Goal: Task Accomplishment & Management: Complete application form

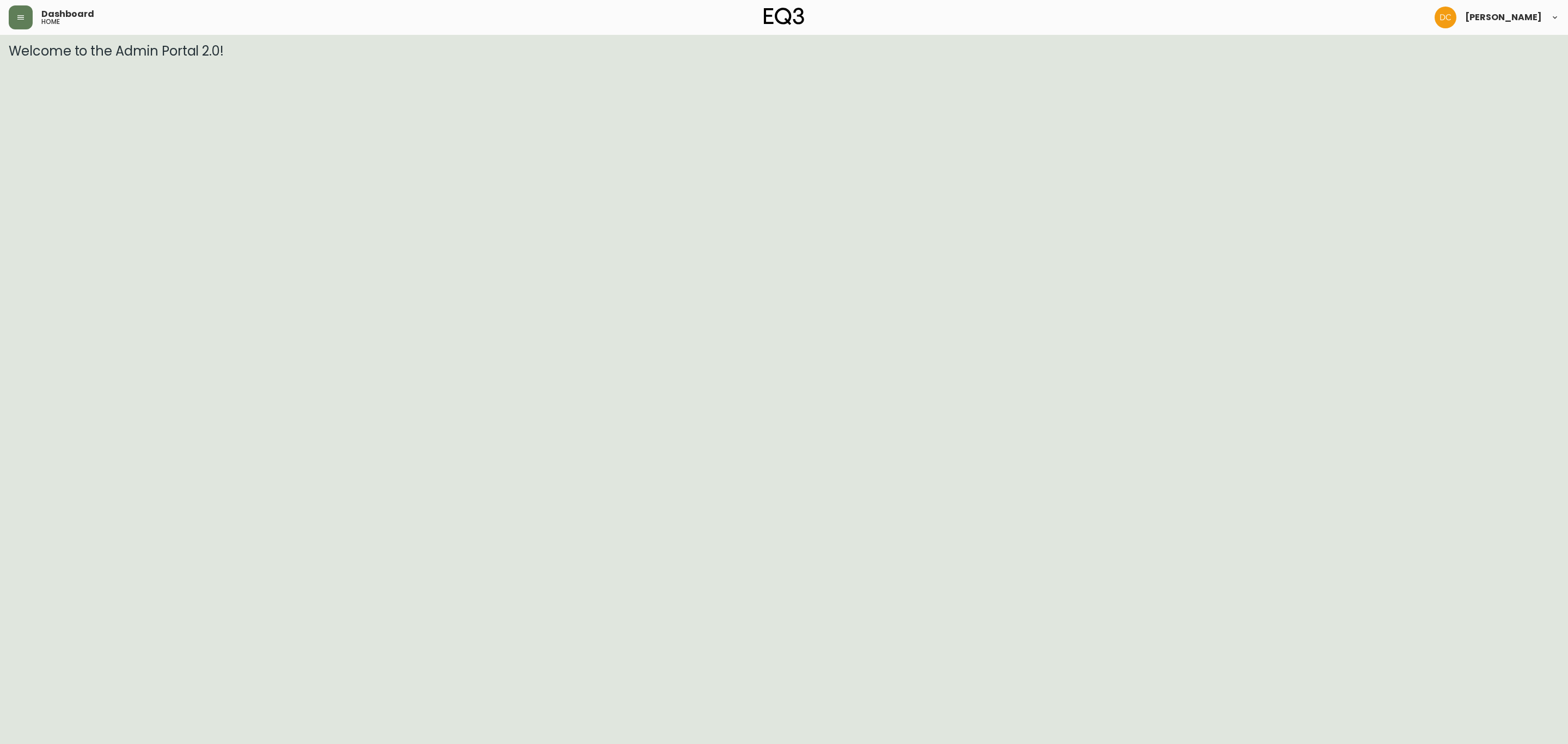
click at [5, 20] on header "Dashboard home David Castro" at bounding box center [784, 17] width 1568 height 35
click at [20, 22] on button "button" at bounding box center [20, 17] width 24 height 24
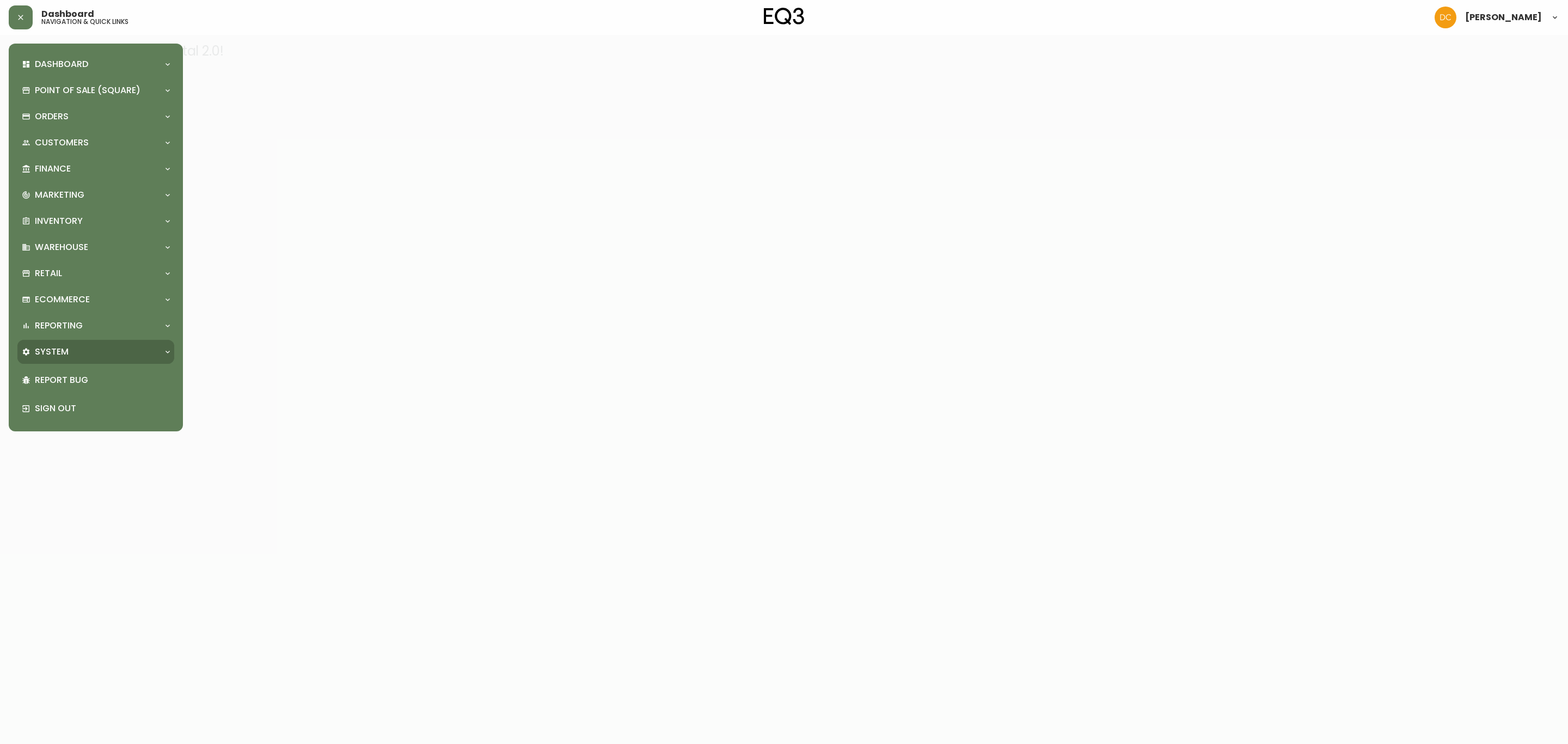
click at [96, 340] on div "System" at bounding box center [96, 352] width 157 height 24
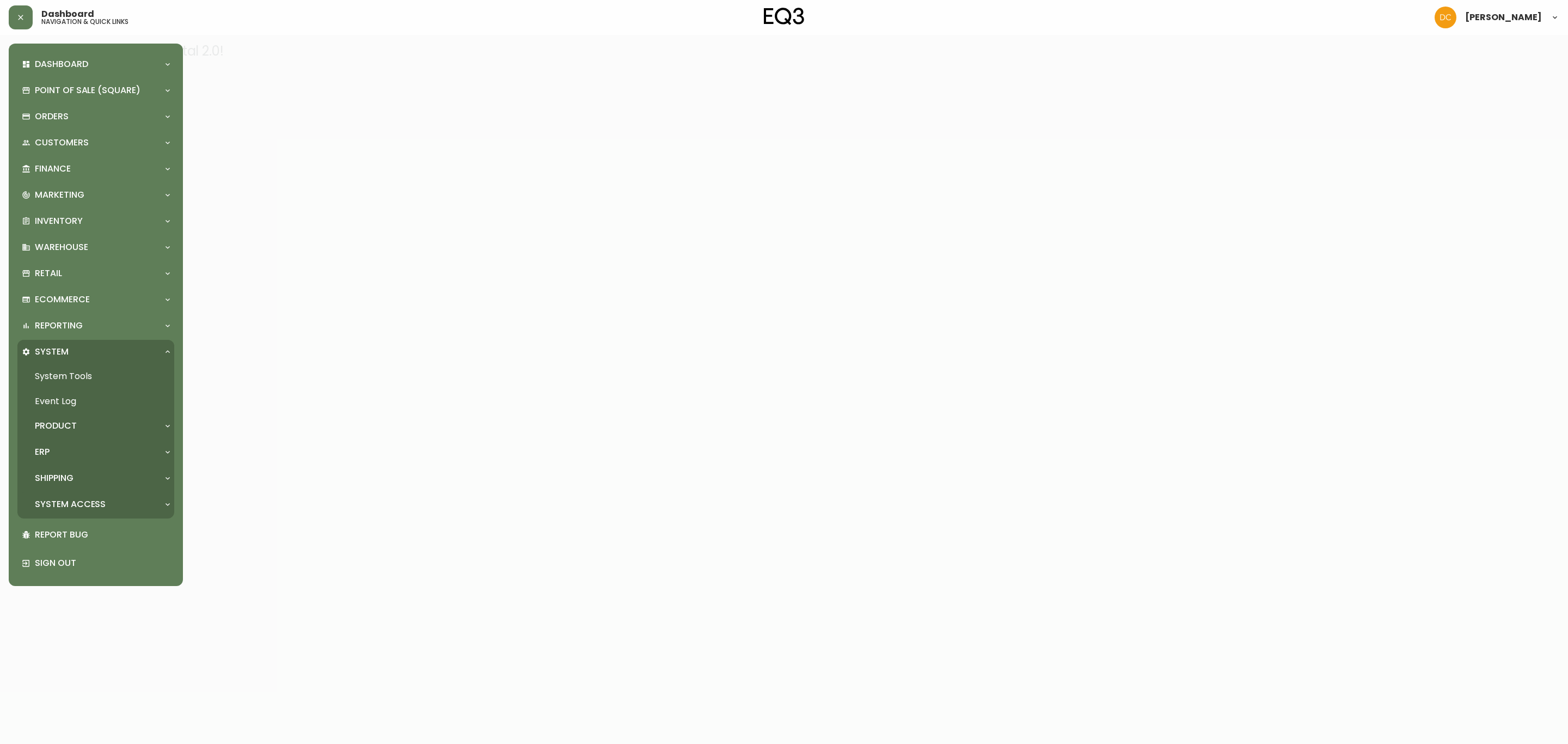
click at [77, 505] on p "System Access" at bounding box center [70, 504] width 70 height 12
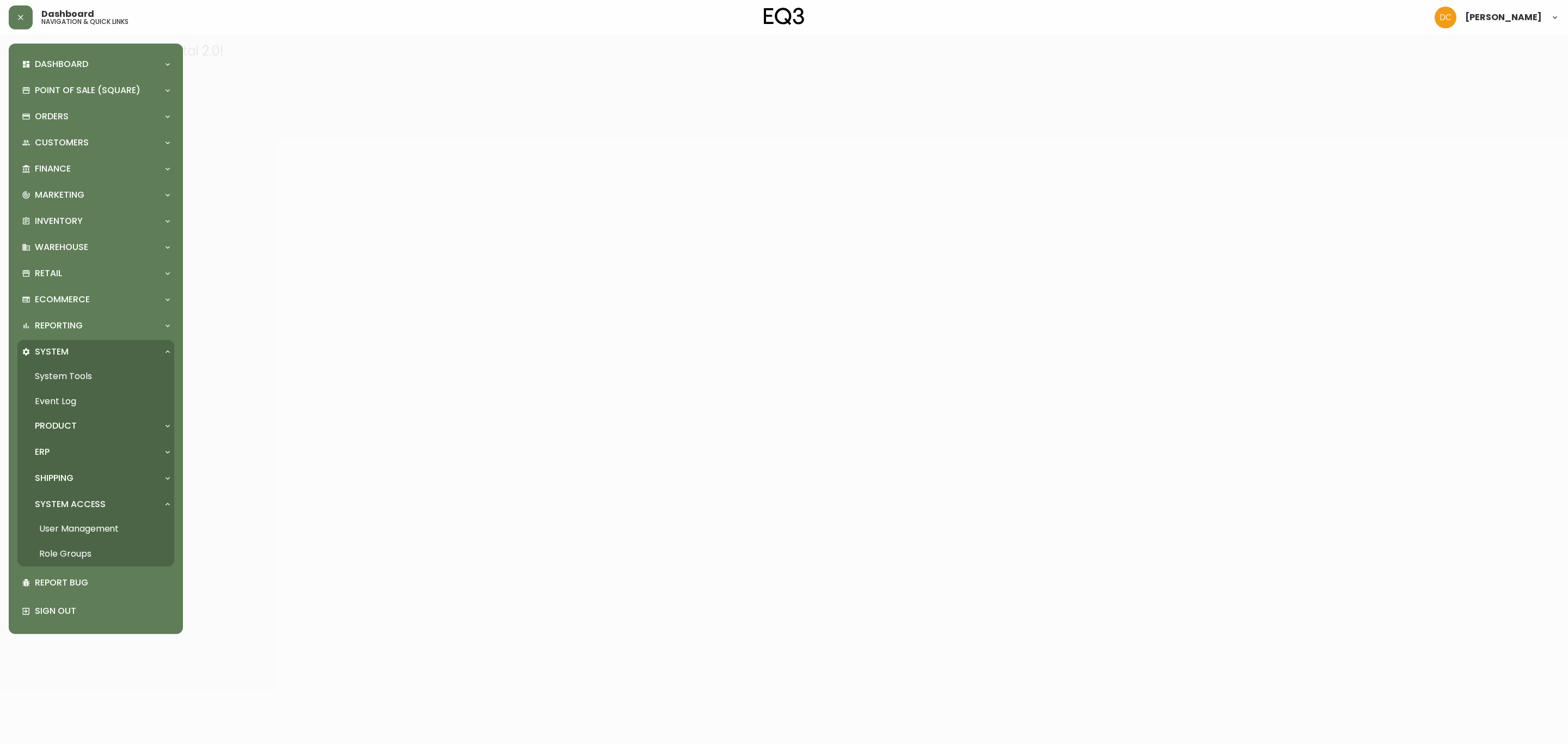
click at [83, 529] on link "User Management" at bounding box center [96, 529] width 157 height 25
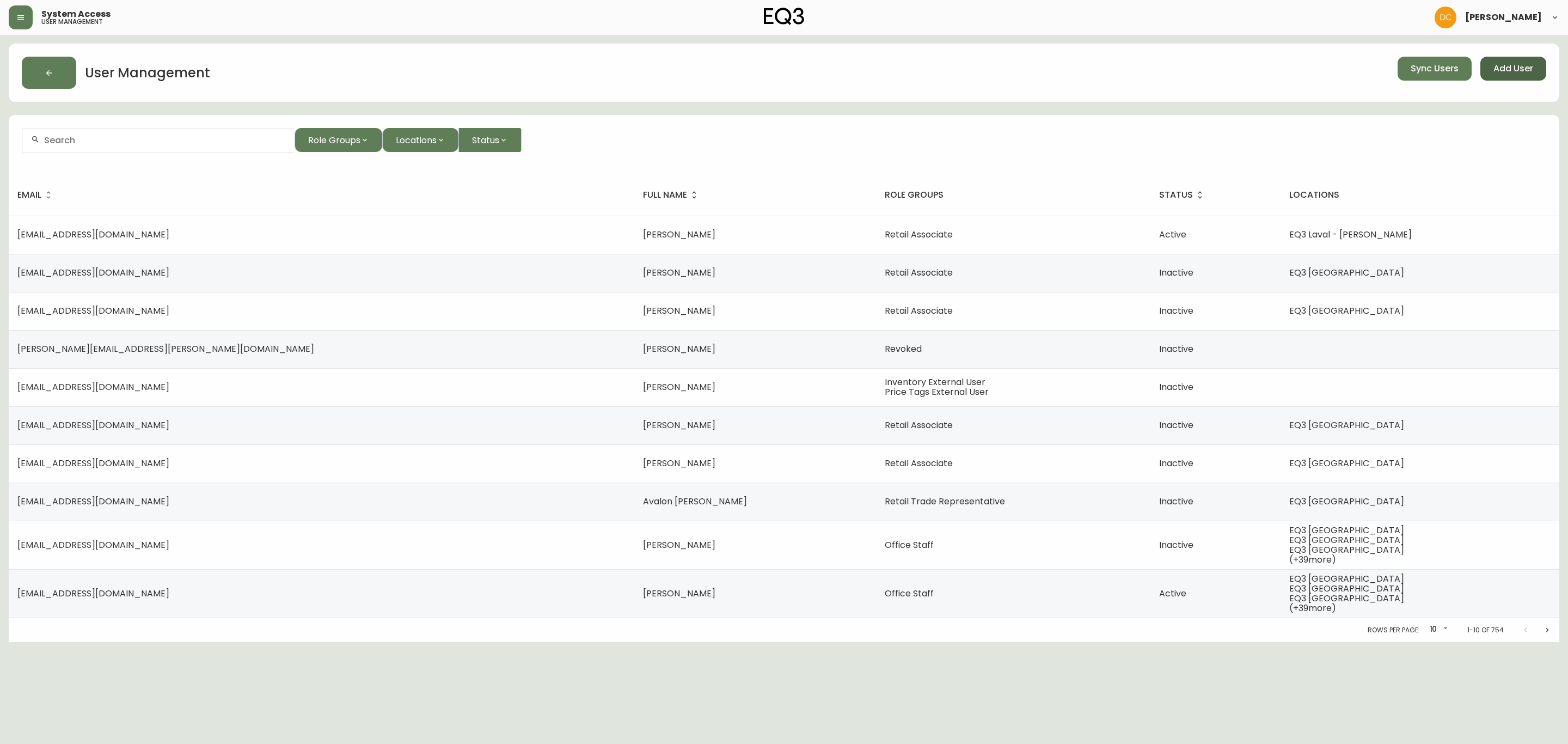
click at [1533, 70] on span "Add User" at bounding box center [1513, 68] width 40 height 12
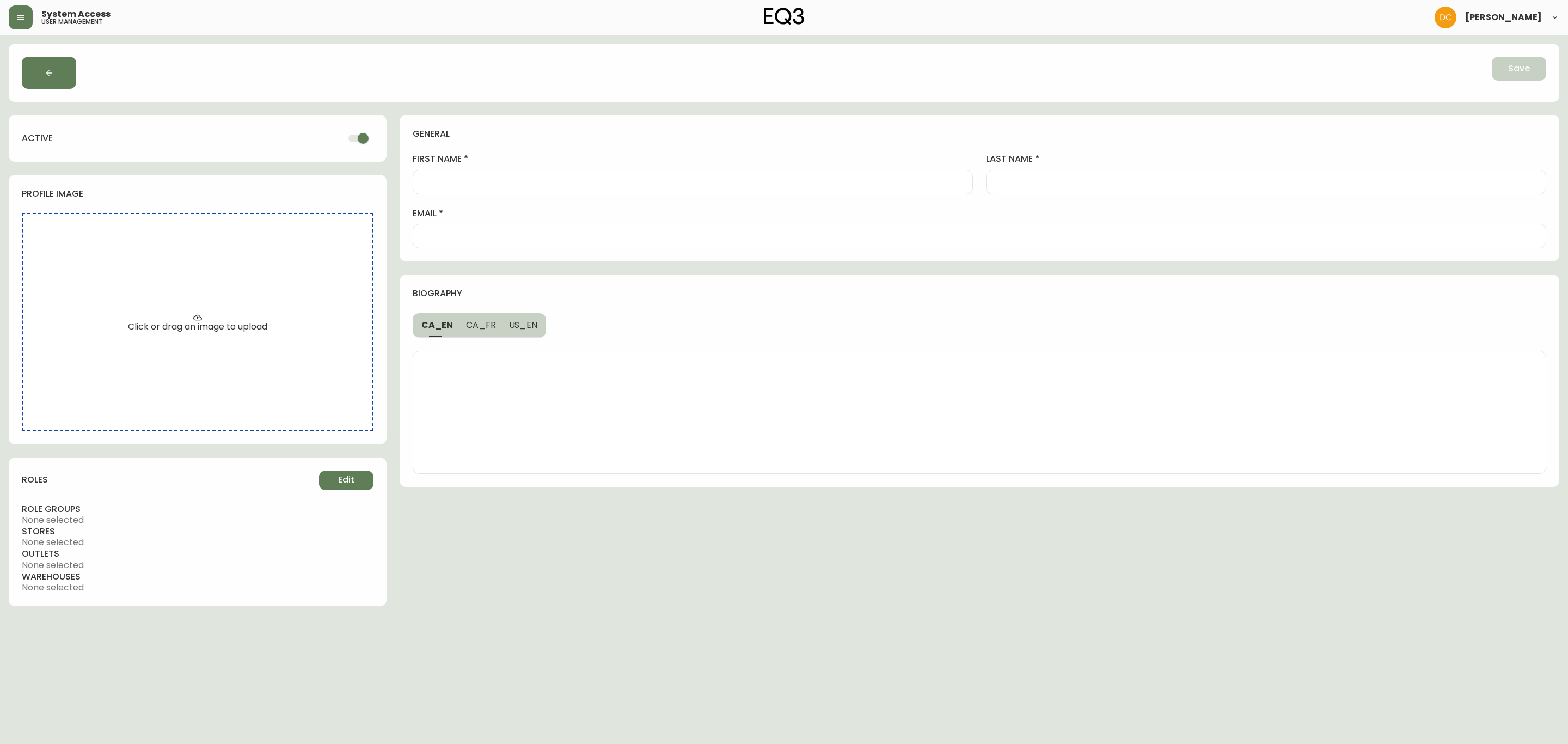
click at [521, 242] on div at bounding box center [979, 236] width 1134 height 24
paste input "bjohnson@eq3.com"
type input "bjohnson@eq3.com"
click at [575, 185] on input "first name" at bounding box center [693, 182] width 542 height 10
paste input "Brooke"
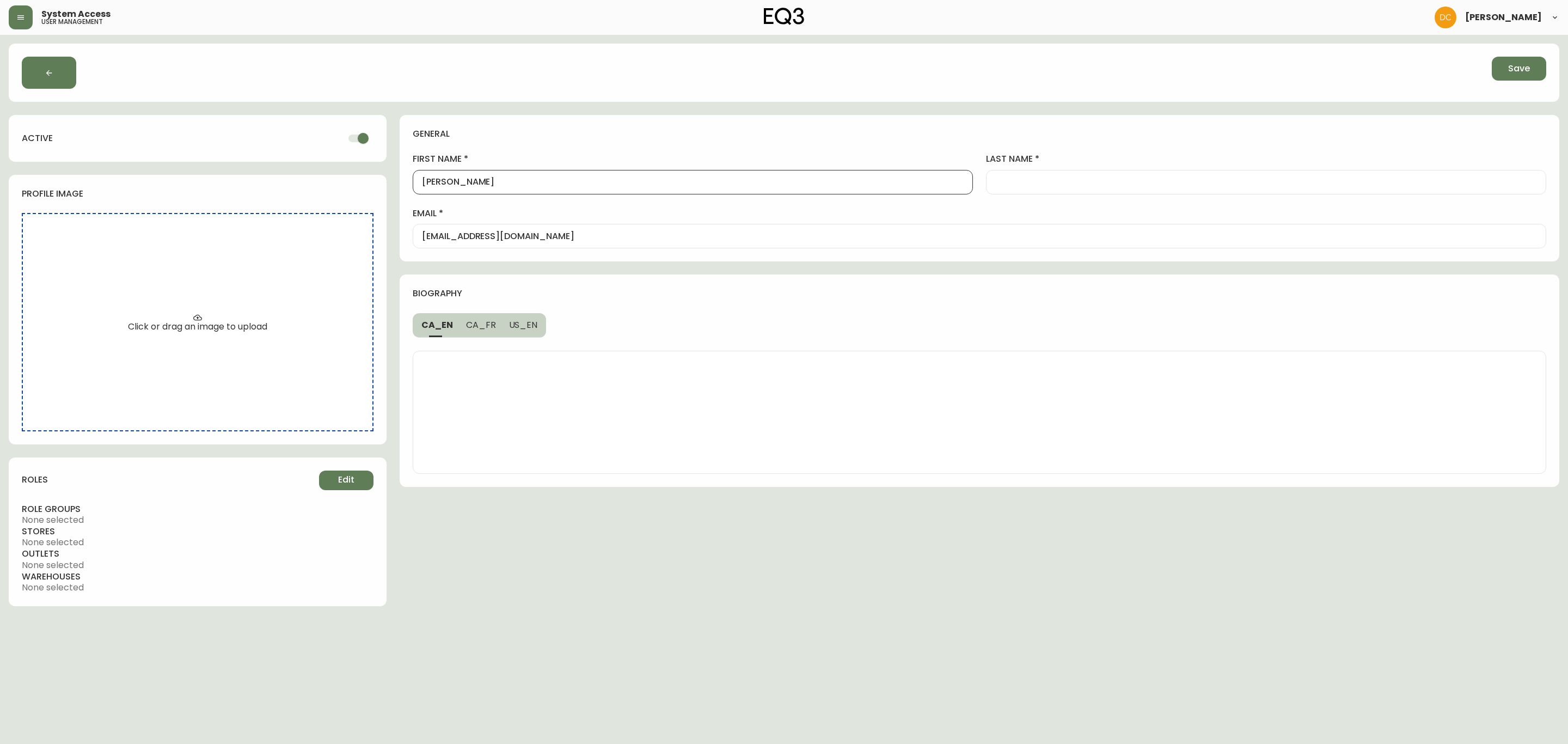
type input "Brooke"
click at [1094, 188] on div at bounding box center [1267, 182] width 561 height 24
paste input "Johnson"
type input "Johnson"
click at [729, 282] on div "biography" at bounding box center [979, 294] width 1159 height 38
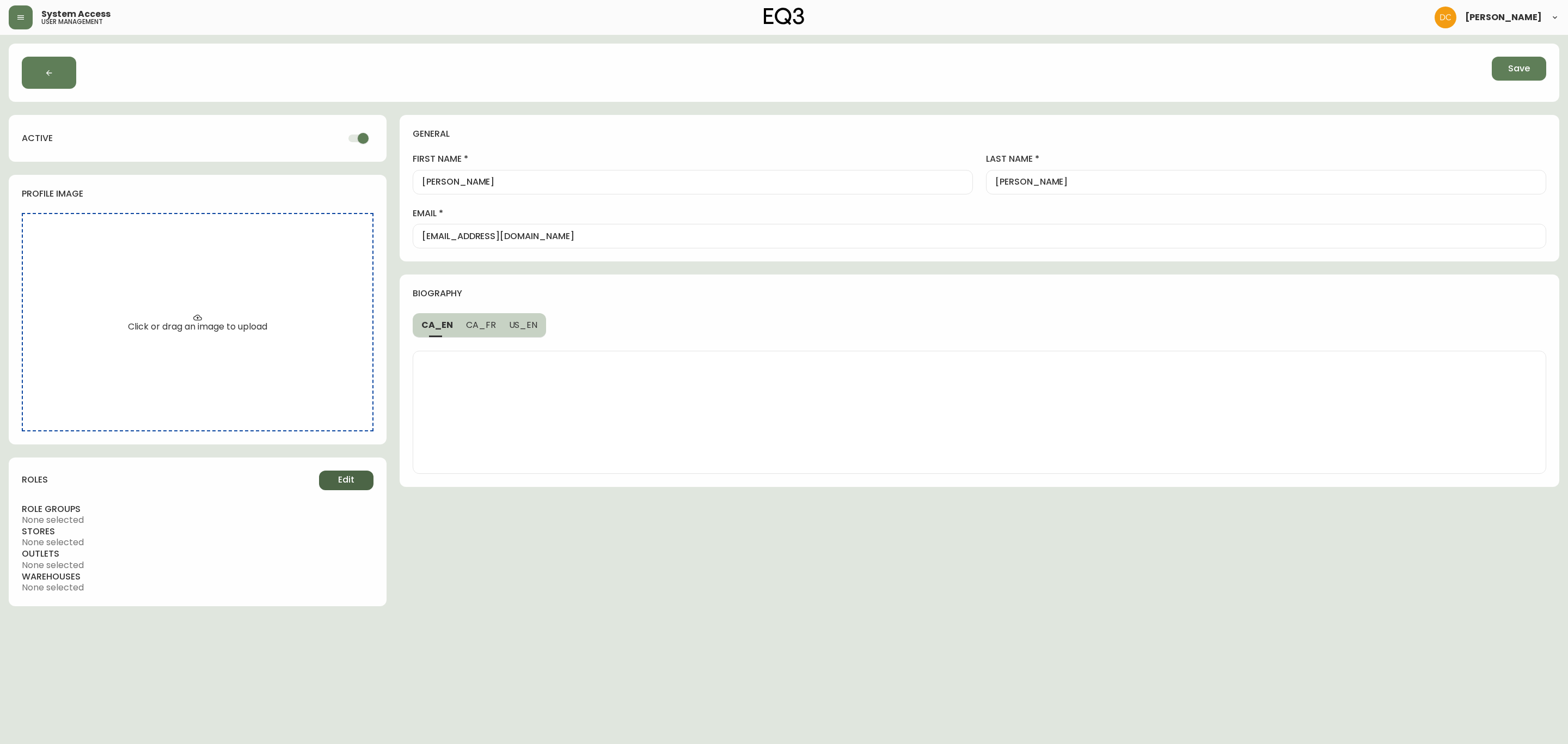
click at [344, 484] on span "Edit" at bounding box center [346, 479] width 16 height 12
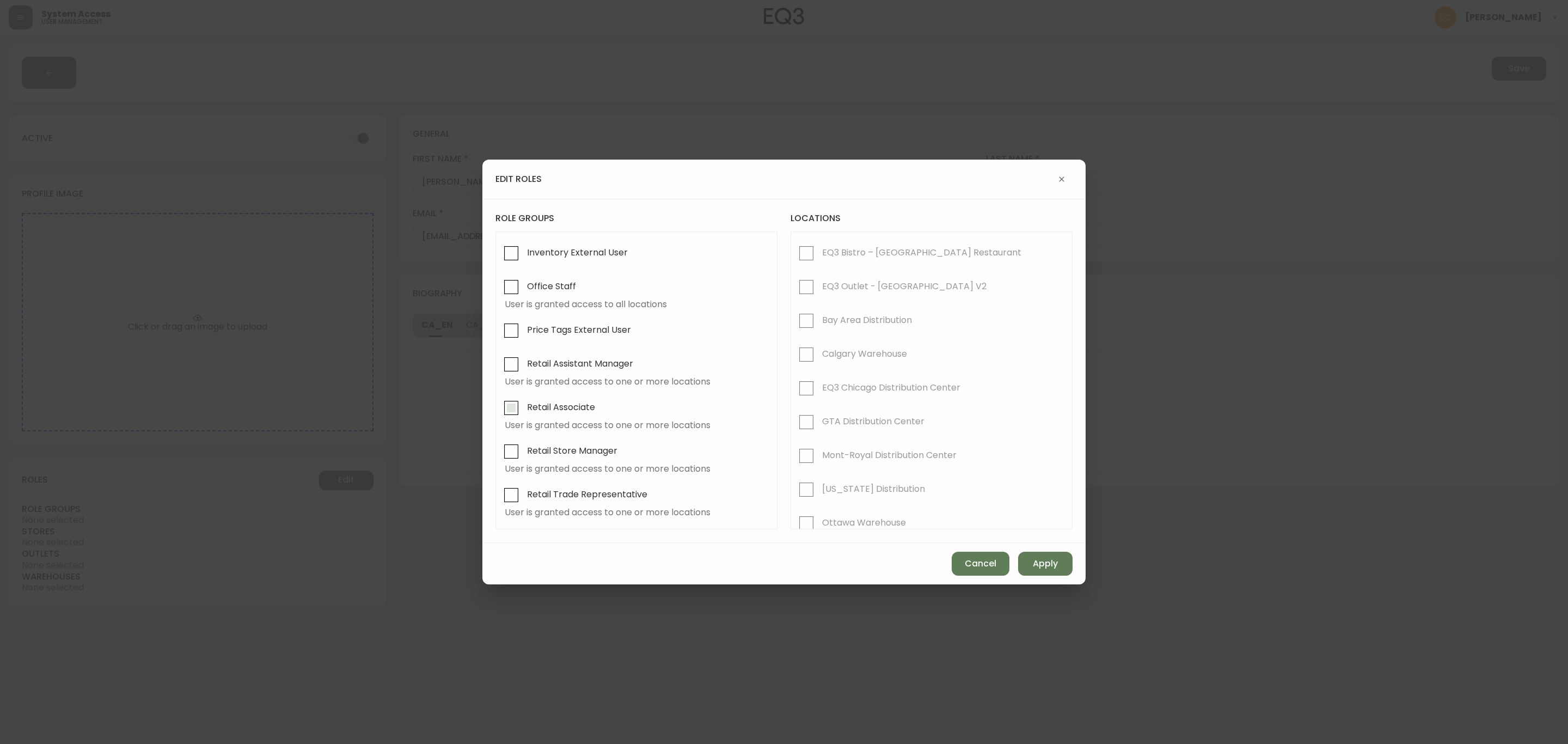
click at [580, 416] on span "Retail Associate" at bounding box center [559, 407] width 71 height 24
click at [524, 416] on input "Retail Associate" at bounding box center [511, 408] width 25 height 25
checkbox input "true"
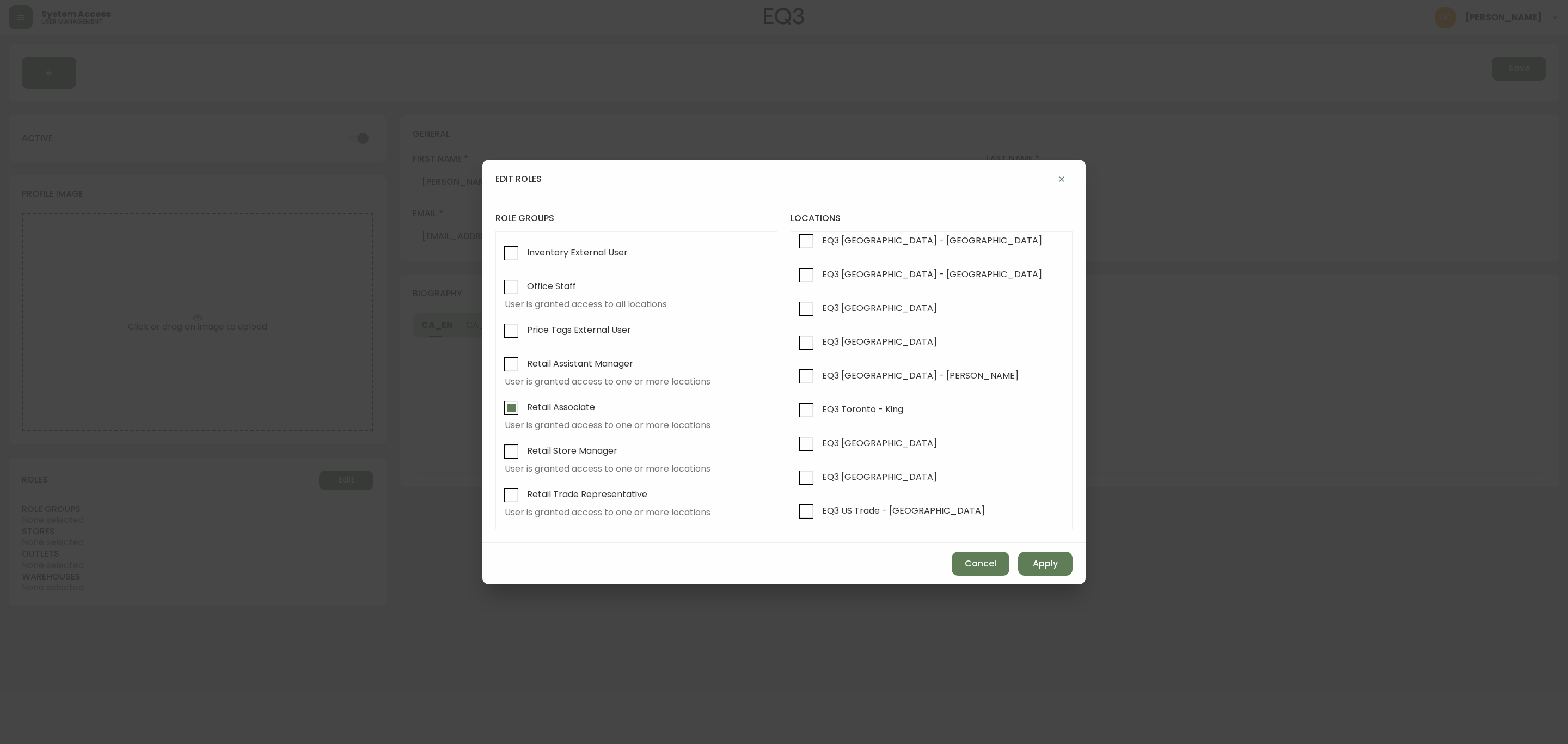
scroll to position [535, 0]
click at [868, 478] on span "EQ3 [GEOGRAPHIC_DATA]" at bounding box center [878, 473] width 118 height 24
click at [819, 478] on input "EQ3 [GEOGRAPHIC_DATA]" at bounding box center [806, 474] width 25 height 25
checkbox input "true"
click at [1055, 568] on span "Apply" at bounding box center [1045, 563] width 25 height 12
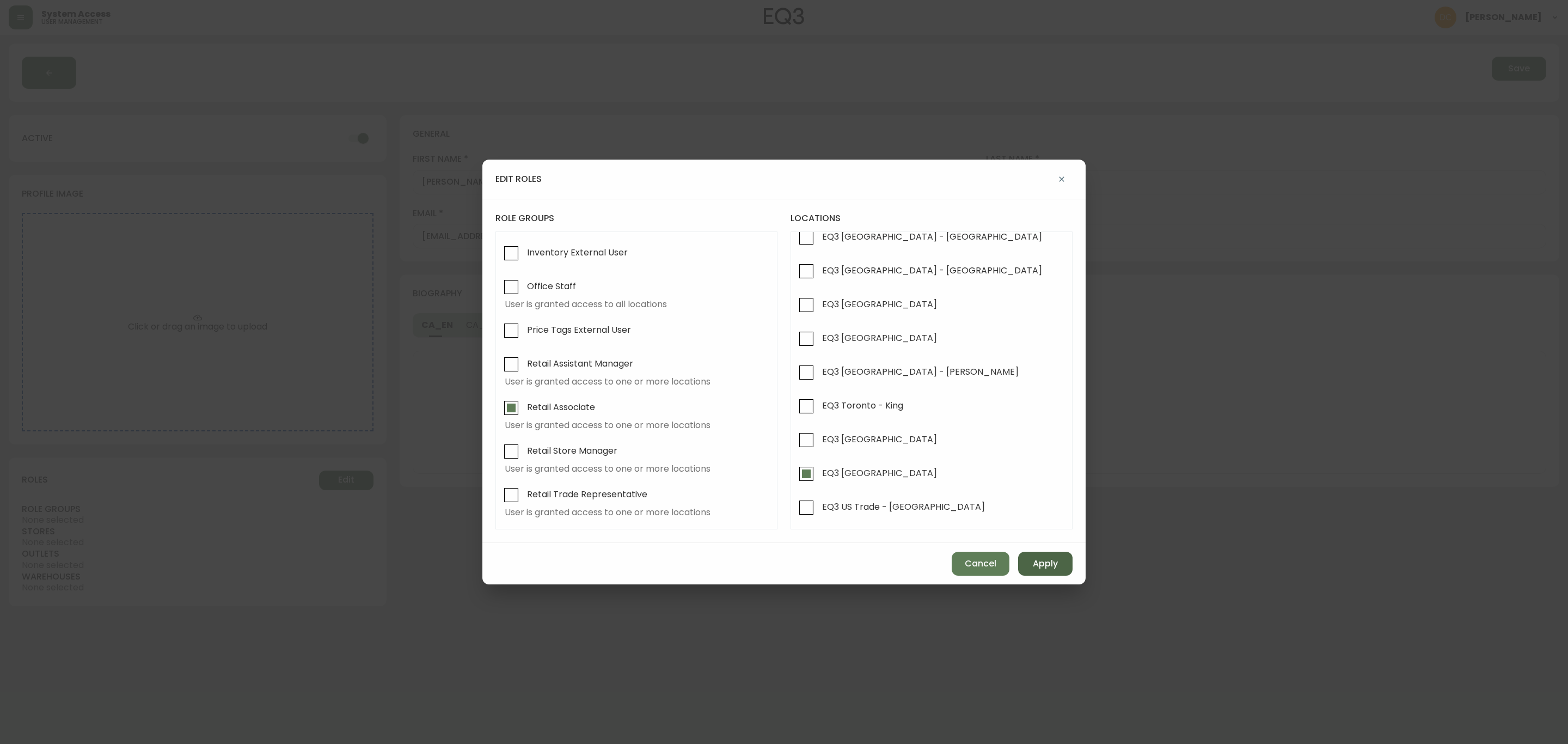
checkbox input "false"
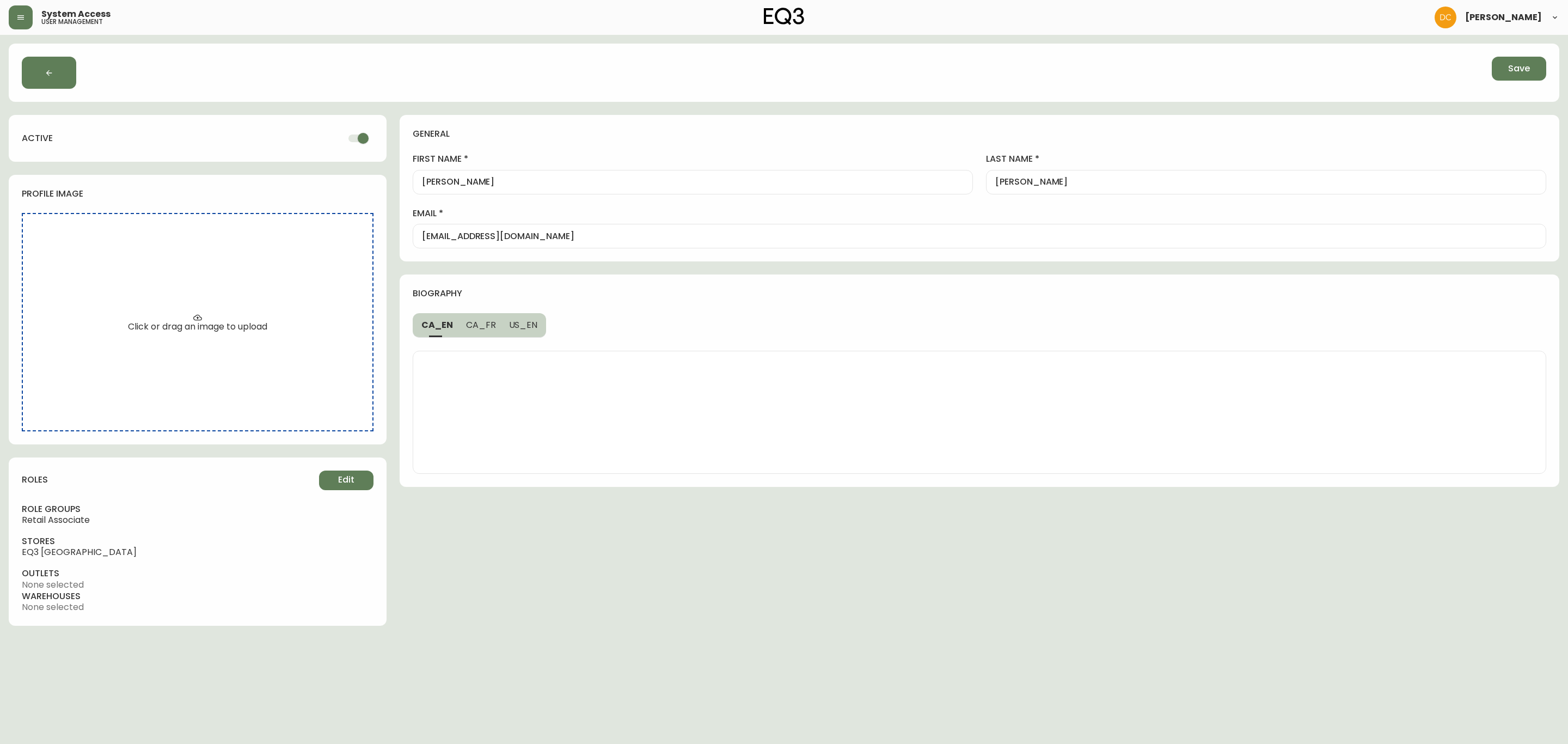
click at [792, 593] on div "general first name Brooke last name Johnson email bjohnson@eq3.com biography CA…" at bounding box center [979, 370] width 1159 height 511
click at [1523, 76] on button "Save" at bounding box center [1519, 68] width 55 height 24
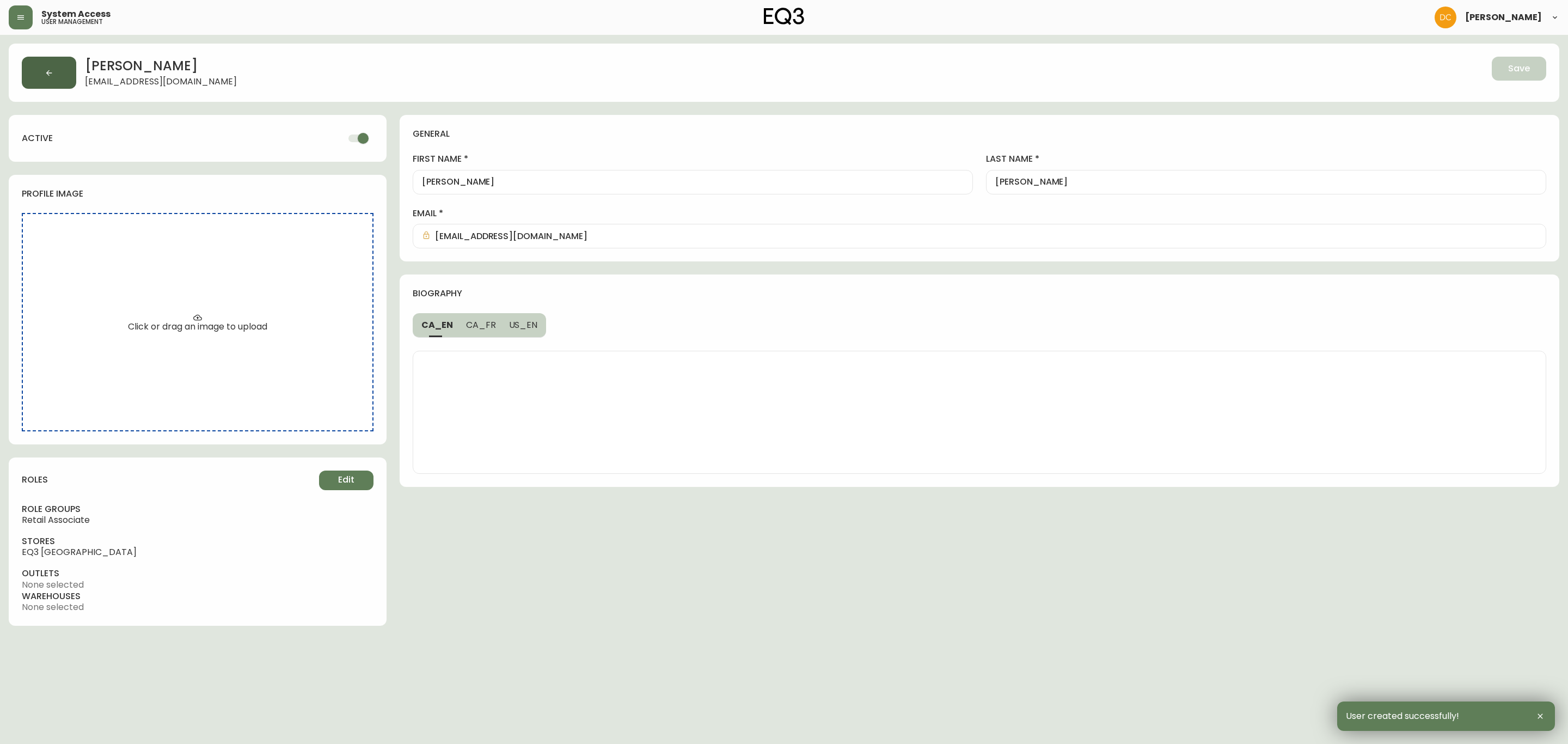
click at [49, 84] on button "button" at bounding box center [49, 72] width 55 height 32
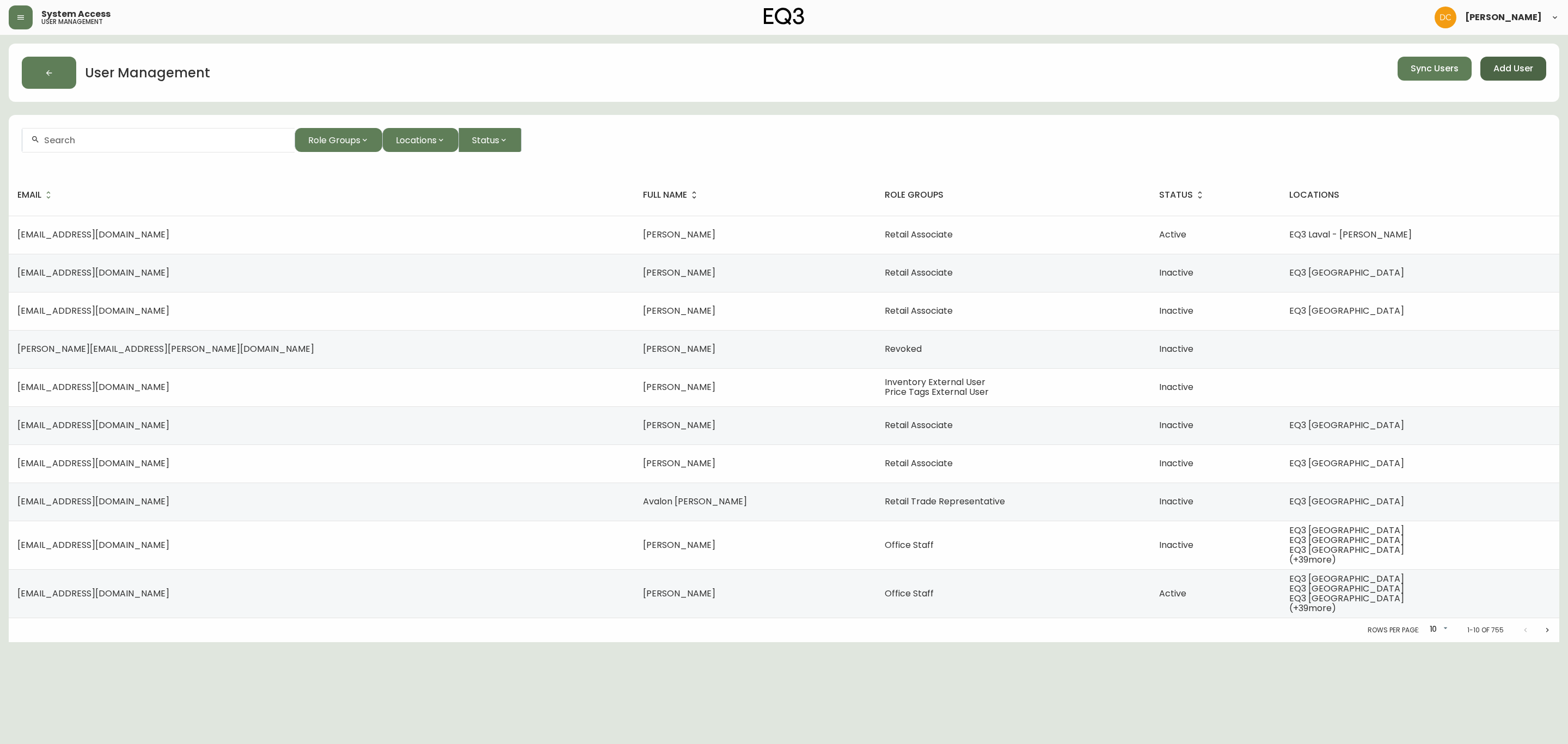
click at [1509, 69] on span "Add User" at bounding box center [1513, 68] width 40 height 12
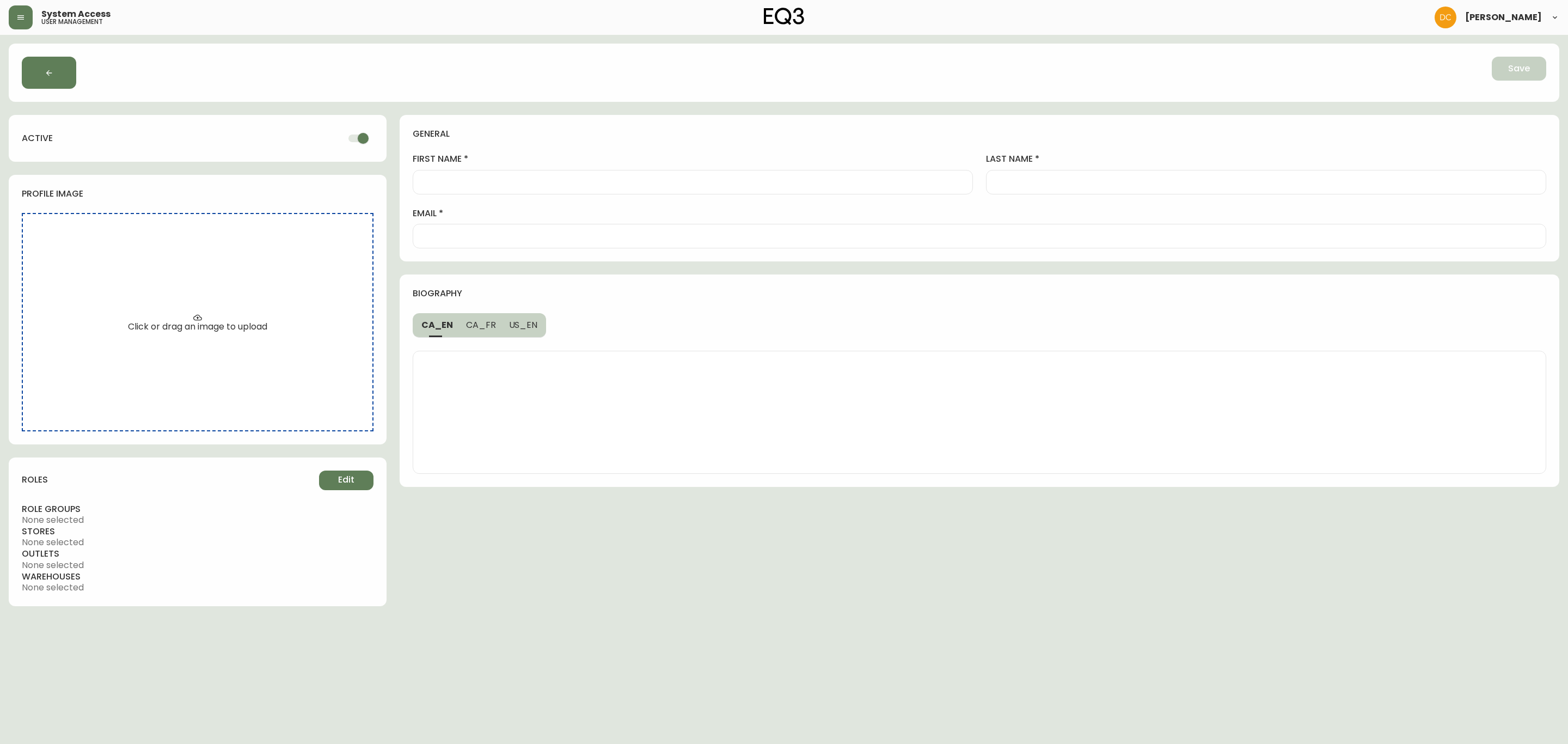
click at [606, 248] on div at bounding box center [979, 236] width 1134 height 24
paste input "[EMAIL_ADDRESS][DOMAIN_NAME]"
type input "[EMAIL_ADDRESS][DOMAIN_NAME]"
click at [521, 190] on div at bounding box center [693, 182] width 561 height 24
paste input "[PERSON_NAME]"
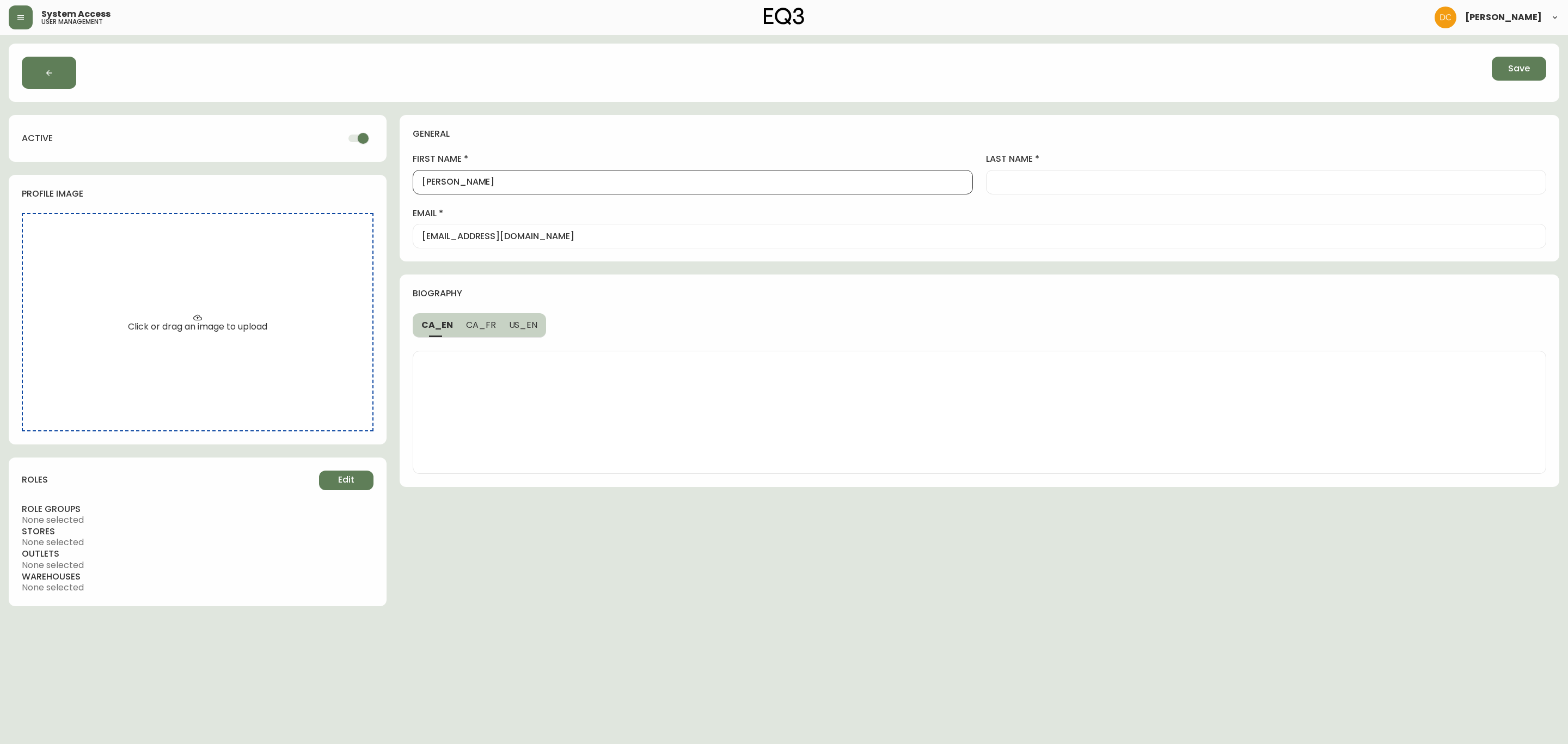
type input "[PERSON_NAME]"
click at [1070, 189] on div at bounding box center [1267, 182] width 561 height 24
paste input "[PERSON_NAME]"
type input "[PERSON_NAME]"
click at [344, 486] on span "Edit" at bounding box center [346, 479] width 16 height 12
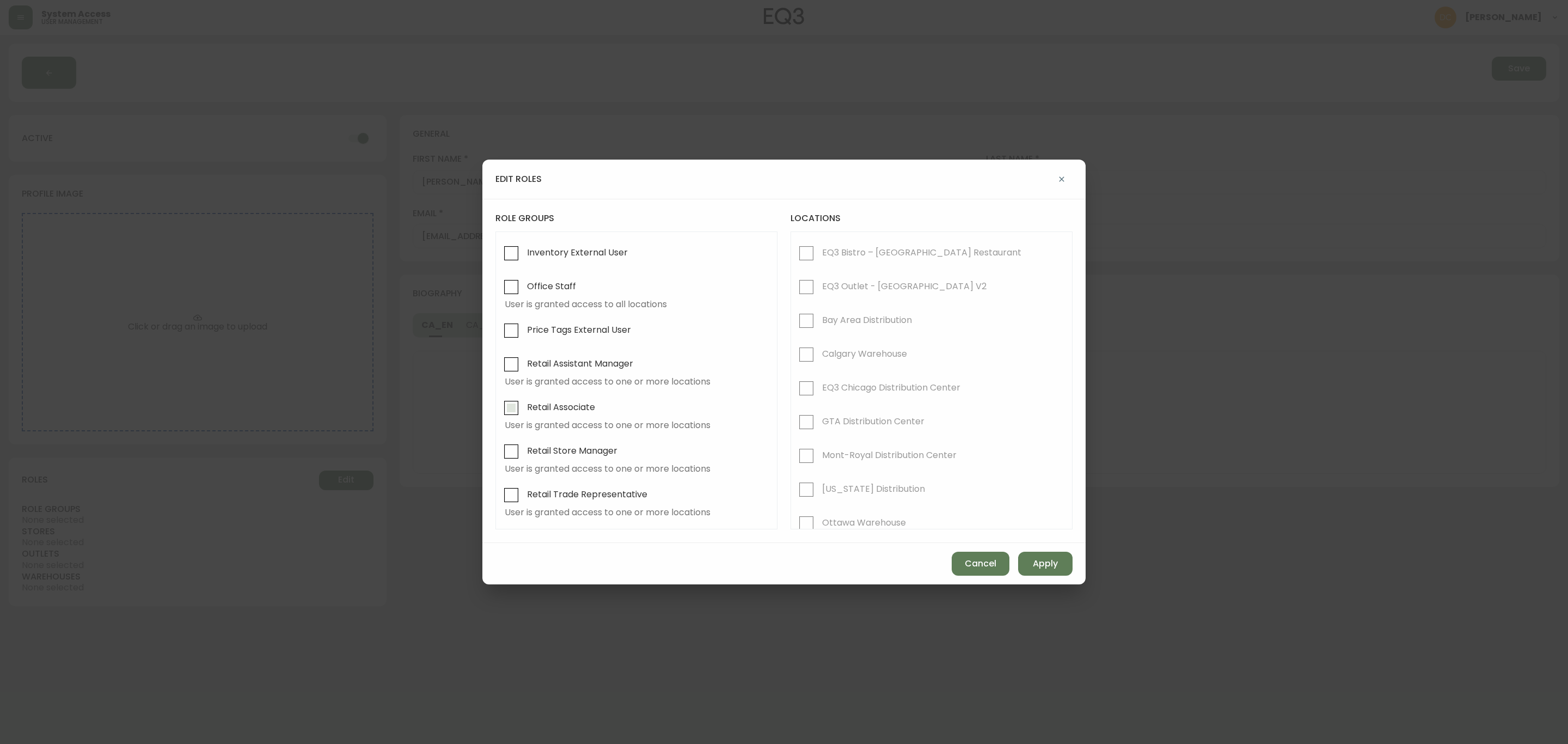
click at [564, 418] on span "Retail Associate" at bounding box center [559, 407] width 71 height 24
click at [524, 418] on input "Retail Associate" at bounding box center [511, 408] width 25 height 25
checkbox input "true"
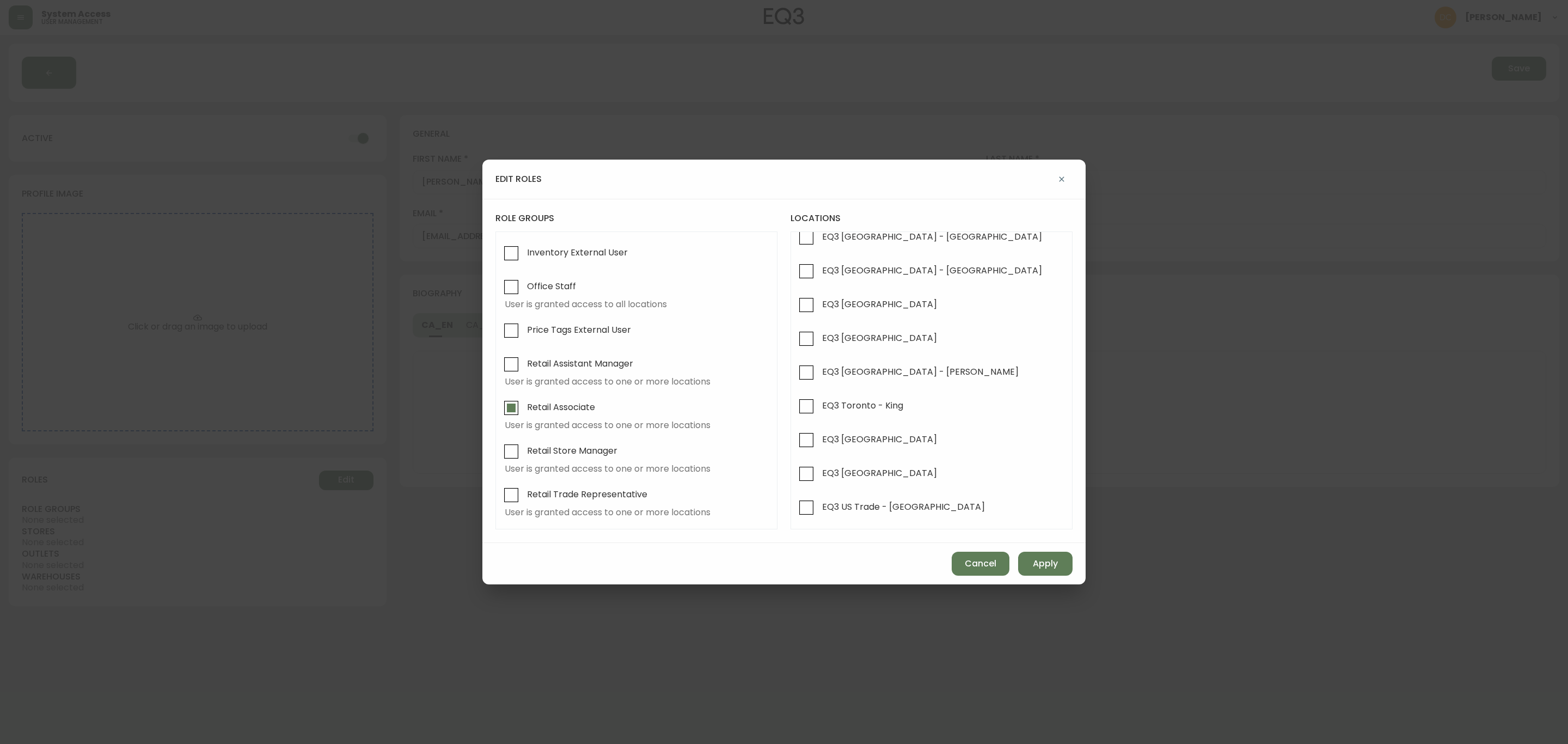
scroll to position [535, 0]
click at [873, 475] on span "EQ3 [GEOGRAPHIC_DATA]" at bounding box center [879, 473] width 115 height 12
click at [819, 475] on input "EQ3 [GEOGRAPHIC_DATA]" at bounding box center [806, 474] width 25 height 25
checkbox input "true"
click at [1052, 559] on span "Apply" at bounding box center [1045, 563] width 25 height 12
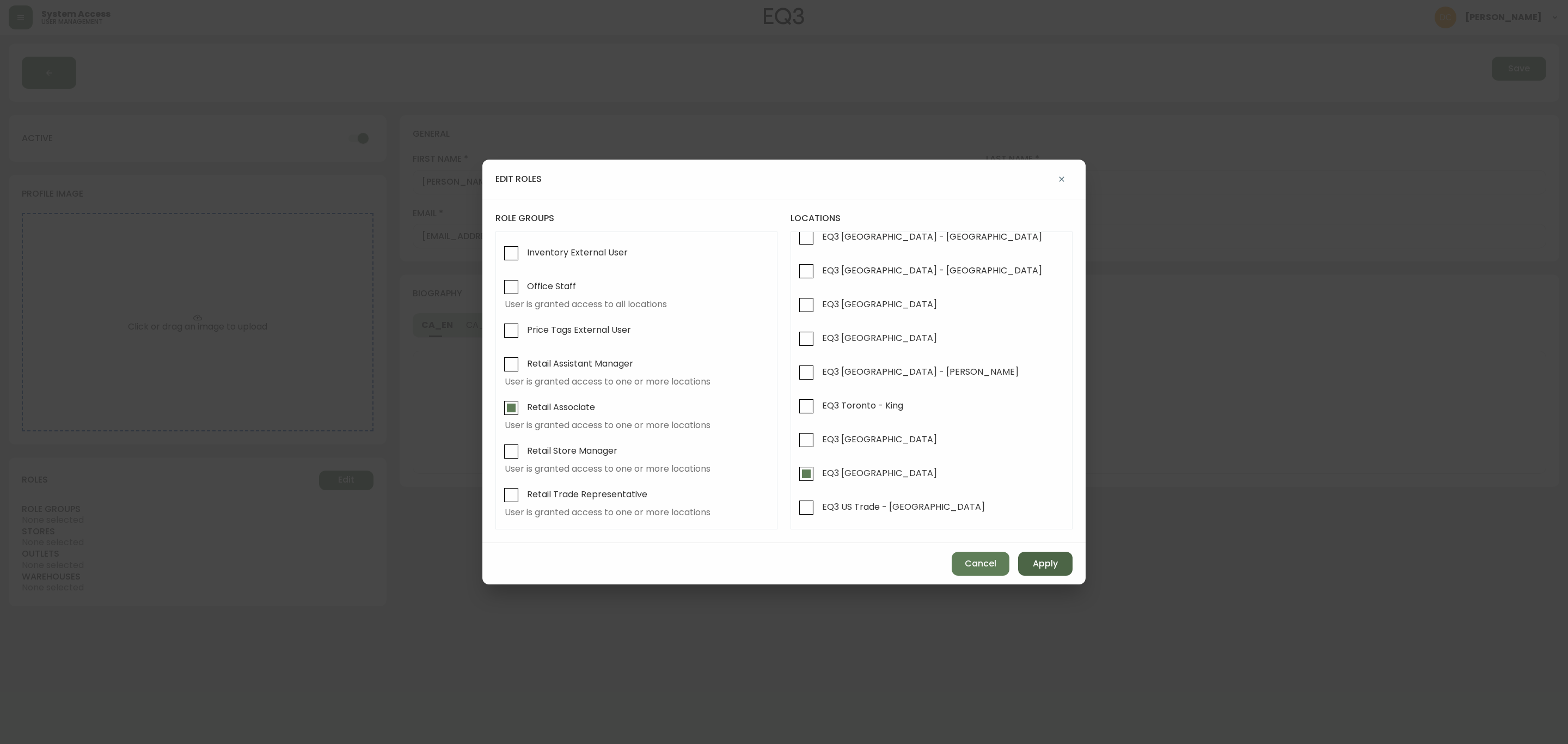
checkbox input "false"
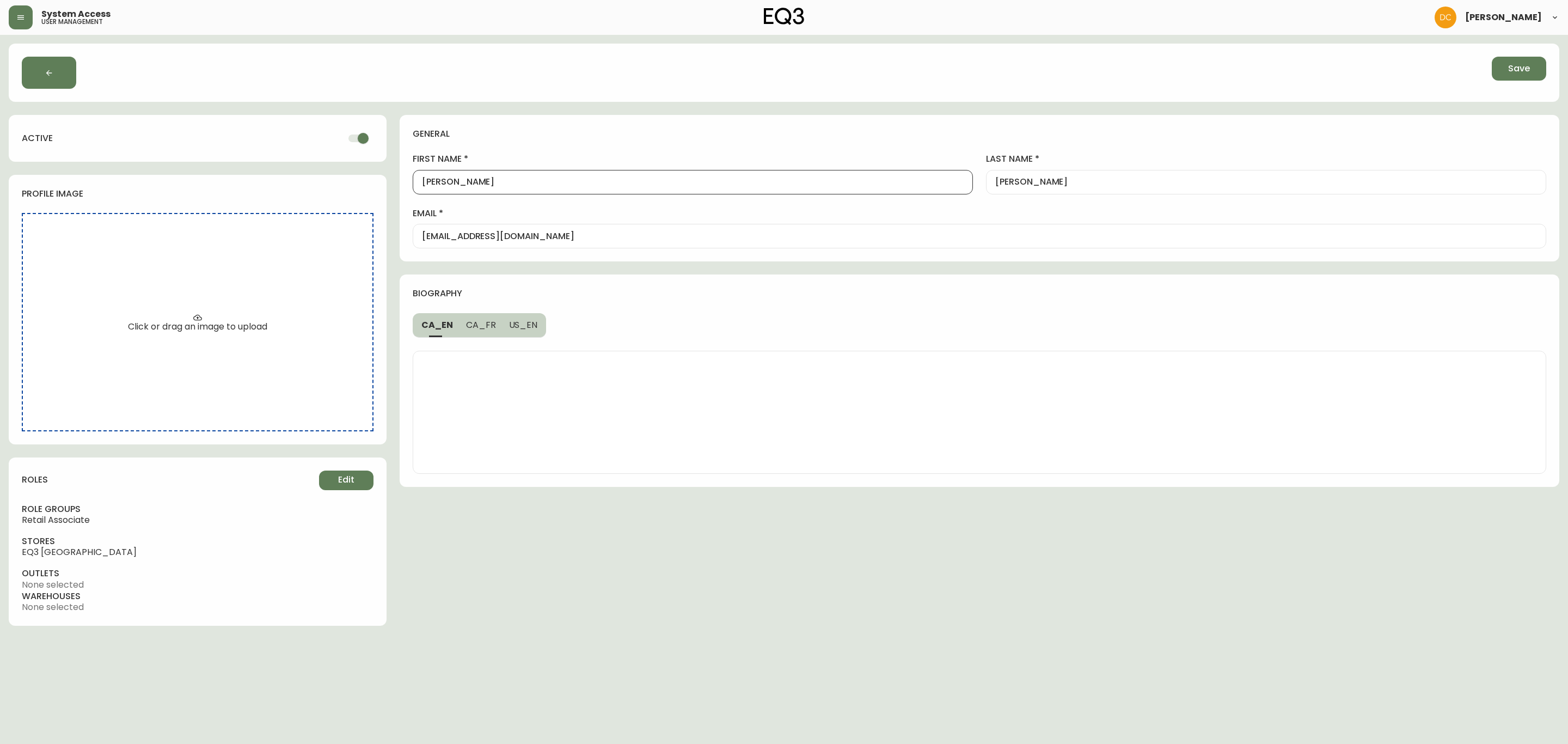
click at [597, 188] on div "[PERSON_NAME]" at bounding box center [693, 182] width 561 height 24
click at [1085, 187] on input "[PERSON_NAME]" at bounding box center [1266, 182] width 542 height 10
click at [795, 237] on input "[EMAIL_ADDRESS][DOMAIN_NAME]" at bounding box center [979, 236] width 1115 height 10
click at [763, 610] on div "general first name Maria last name Paukovic email mpaukovic@eq3.com biography C…" at bounding box center [979, 370] width 1159 height 511
click at [1509, 74] on span "Save" at bounding box center [1519, 68] width 22 height 12
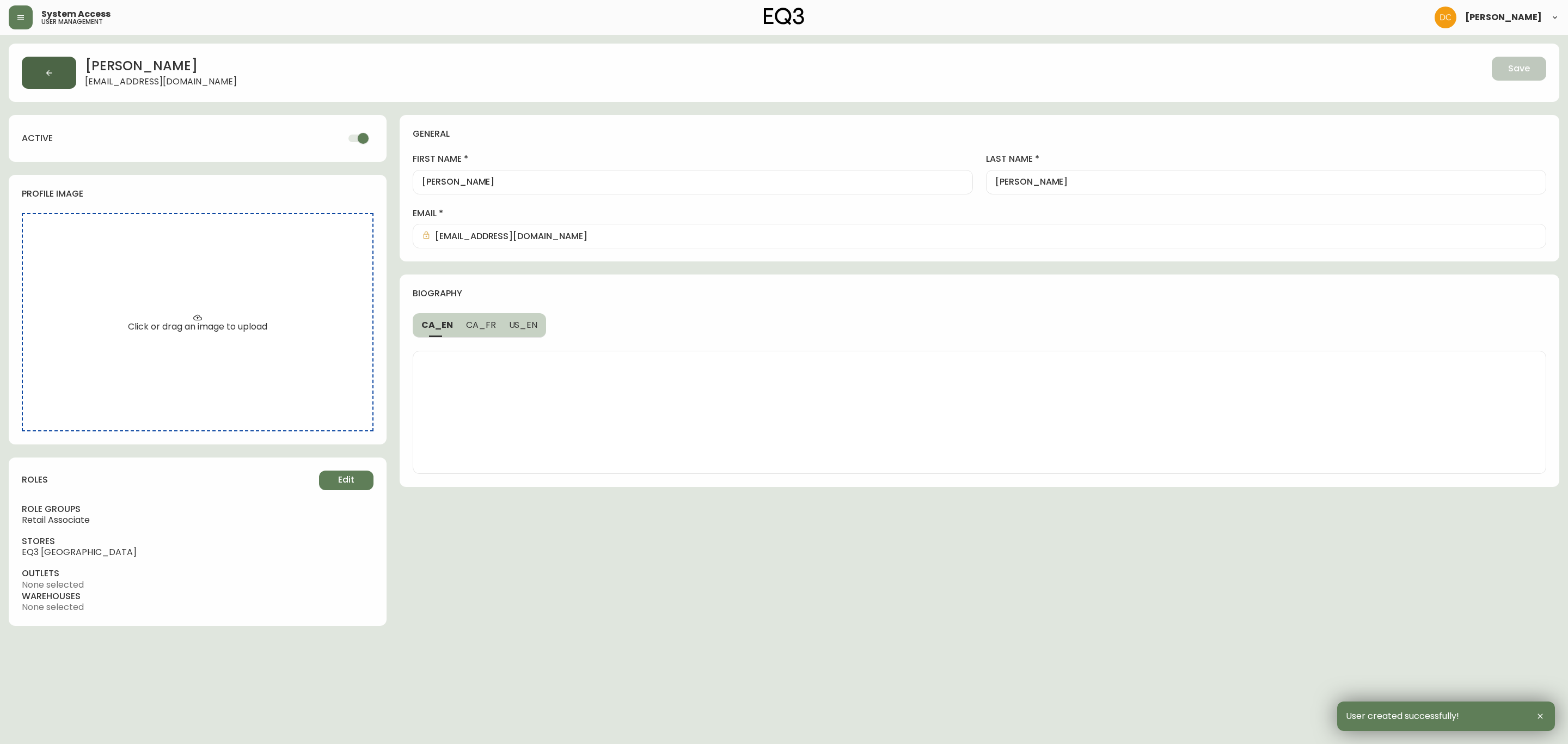
click at [67, 78] on button "button" at bounding box center [49, 72] width 55 height 32
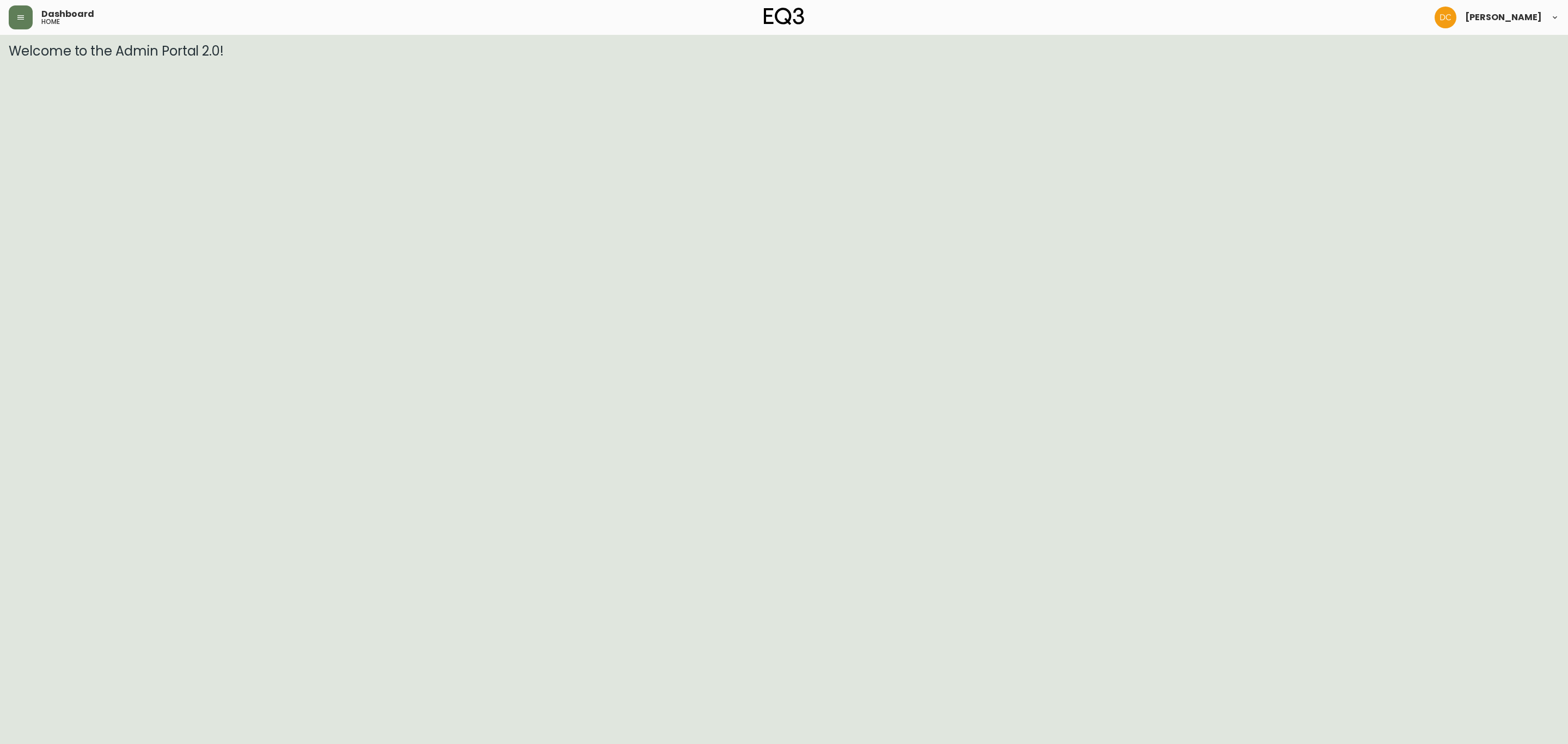
click at [33, 19] on div "Dashboard home" at bounding box center [267, 17] width 517 height 24
click at [23, 18] on icon "button" at bounding box center [20, 17] width 9 height 9
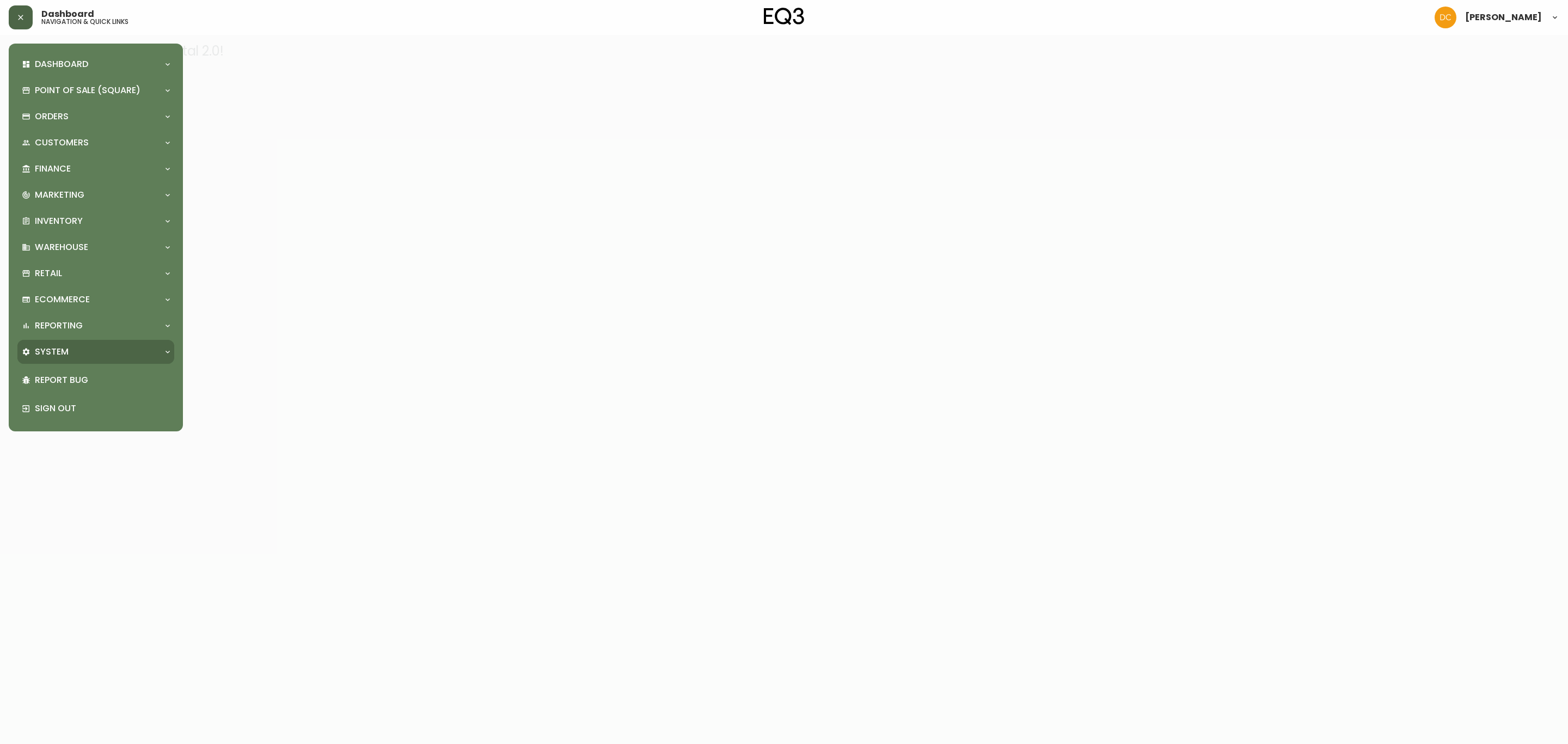
click at [39, 352] on p "System" at bounding box center [52, 352] width 34 height 12
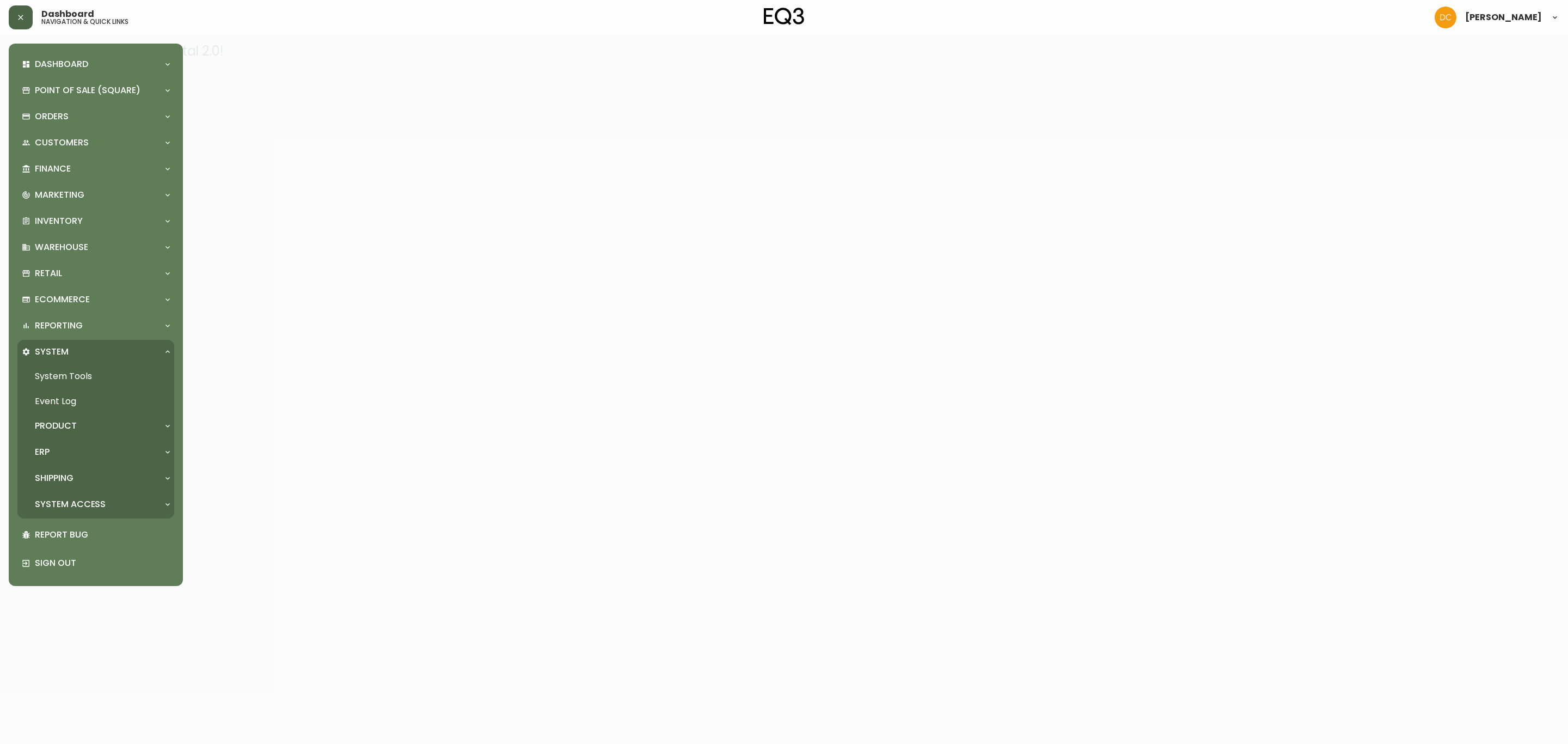
click at [77, 494] on div "System Access" at bounding box center [96, 504] width 157 height 24
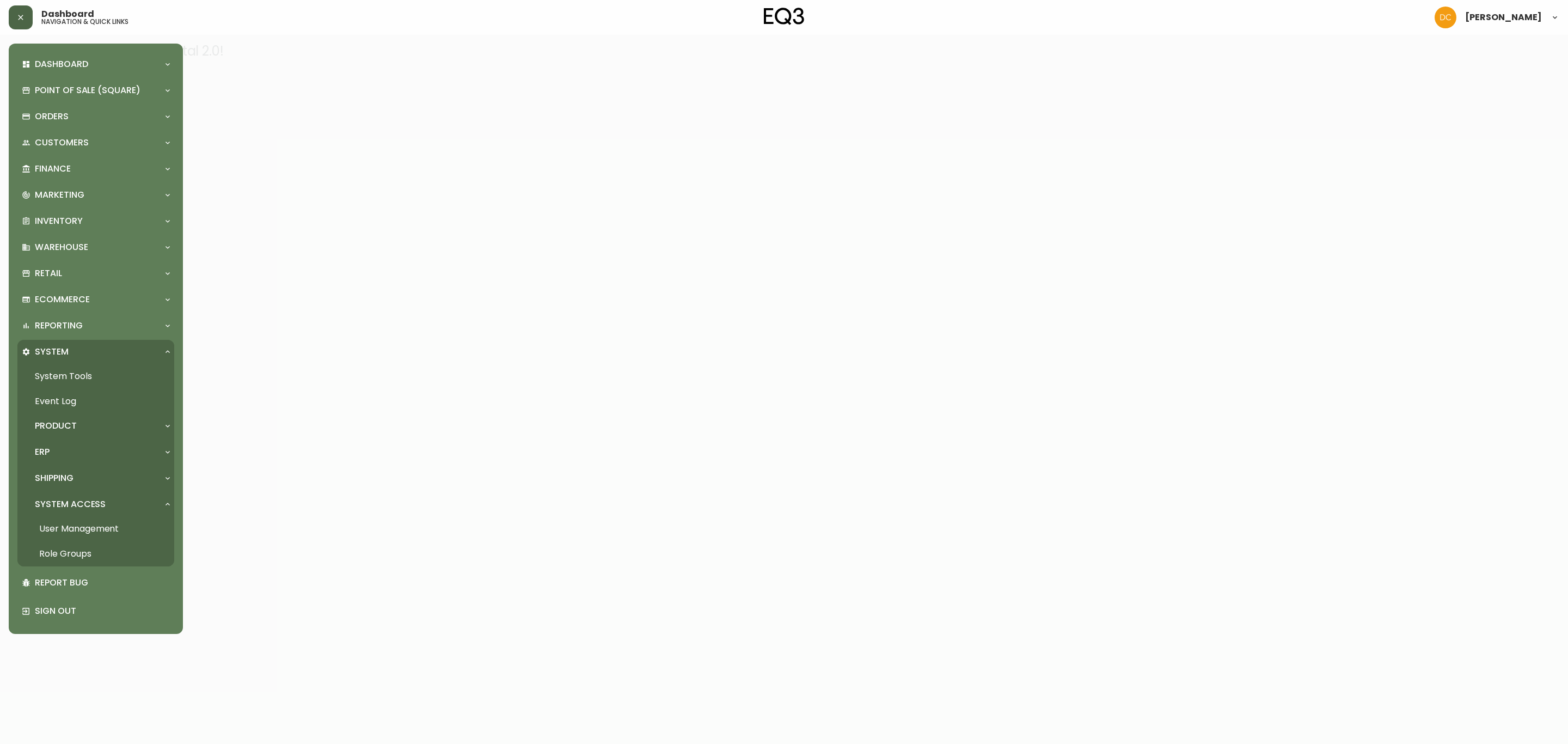
click at [85, 529] on link "User Management" at bounding box center [96, 529] width 157 height 25
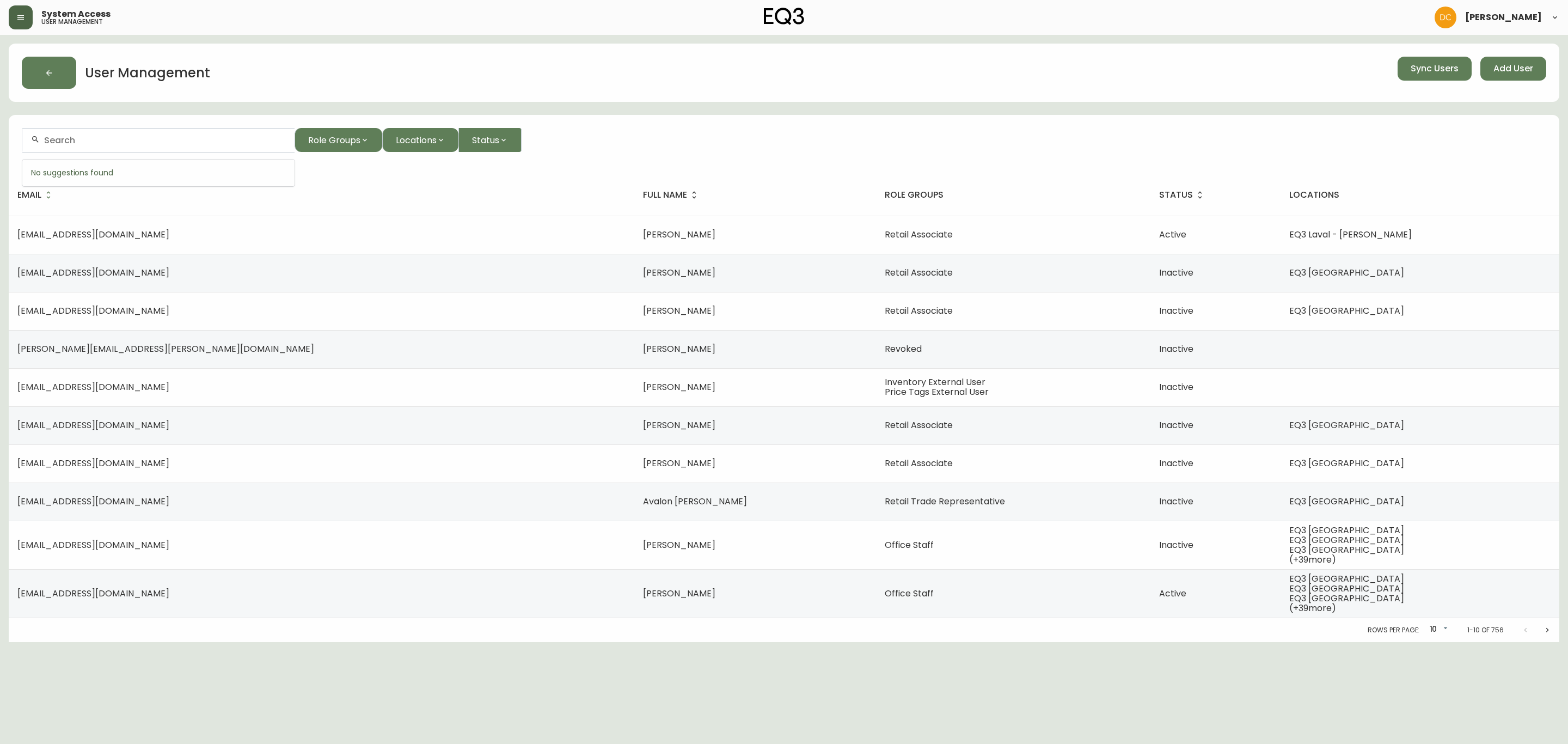
click at [187, 141] on input "text" at bounding box center [164, 139] width 242 height 10
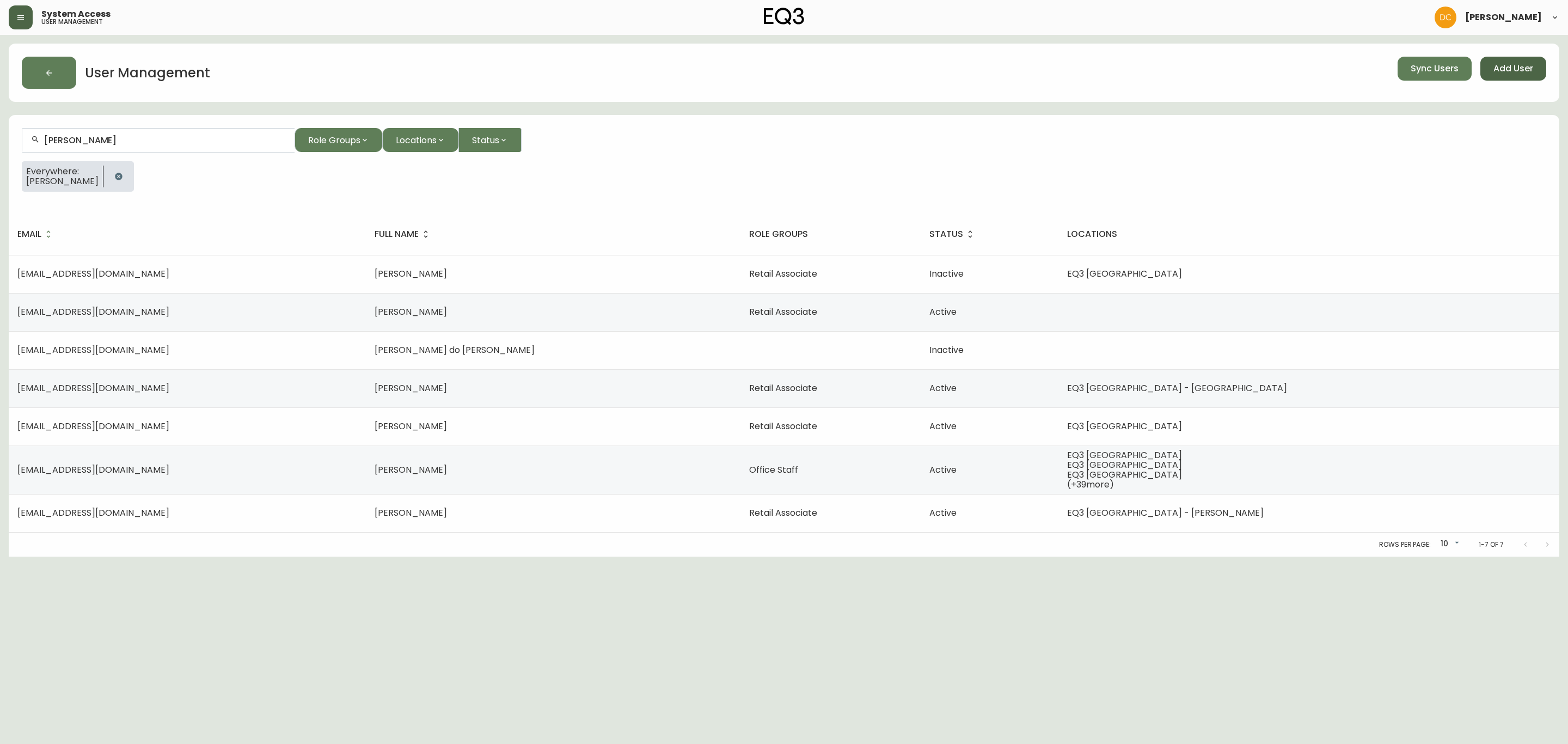
type input "[PERSON_NAME]"
click at [1528, 64] on span "Add User" at bounding box center [1513, 68] width 40 height 12
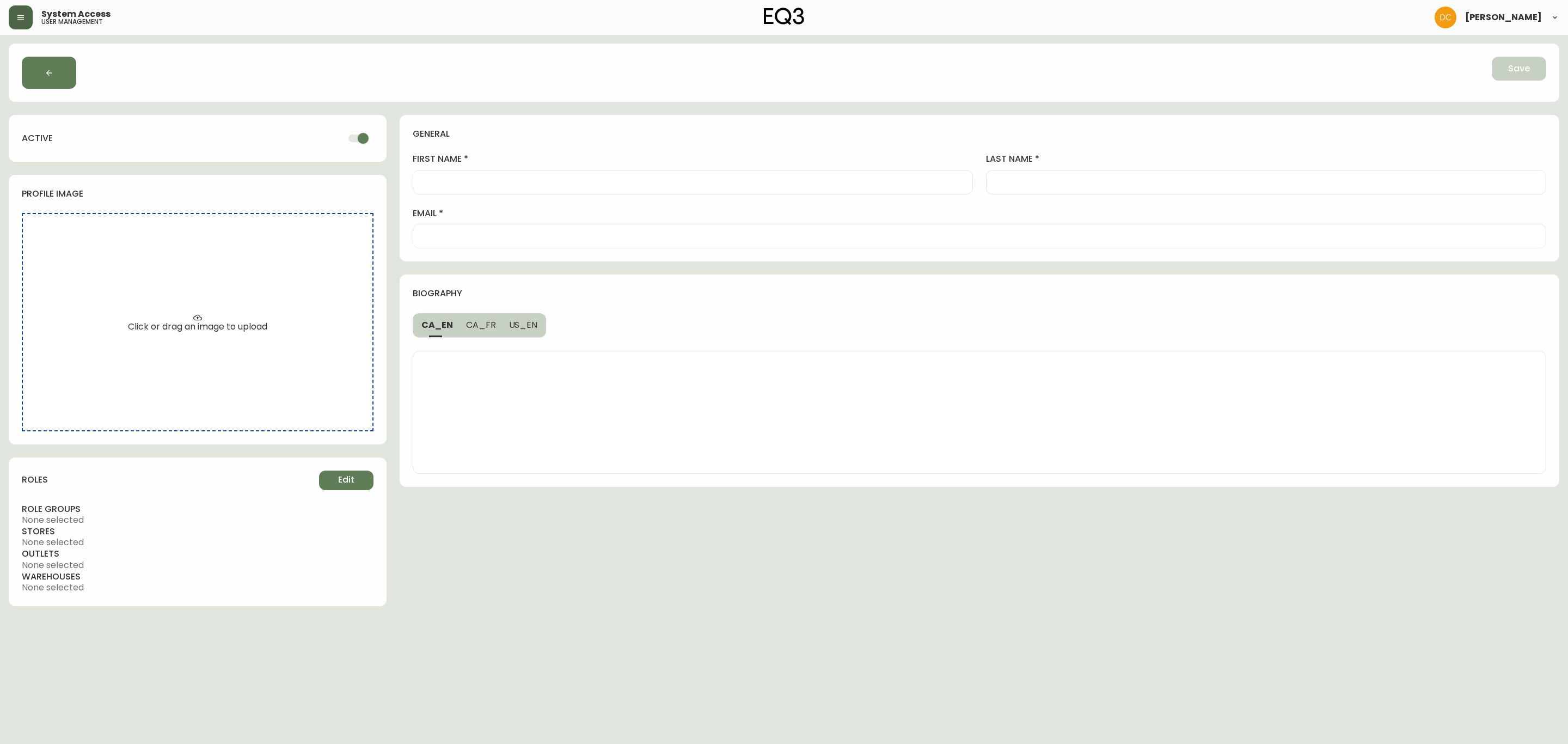
click at [561, 234] on input "email" at bounding box center [979, 236] width 1115 height 10
paste input "[EMAIL_ADDRESS][DOMAIN_NAME]"
type input "[EMAIL_ADDRESS][DOMAIN_NAME]"
click at [541, 173] on div at bounding box center [693, 182] width 561 height 24
paste input "[PERSON_NAME]"
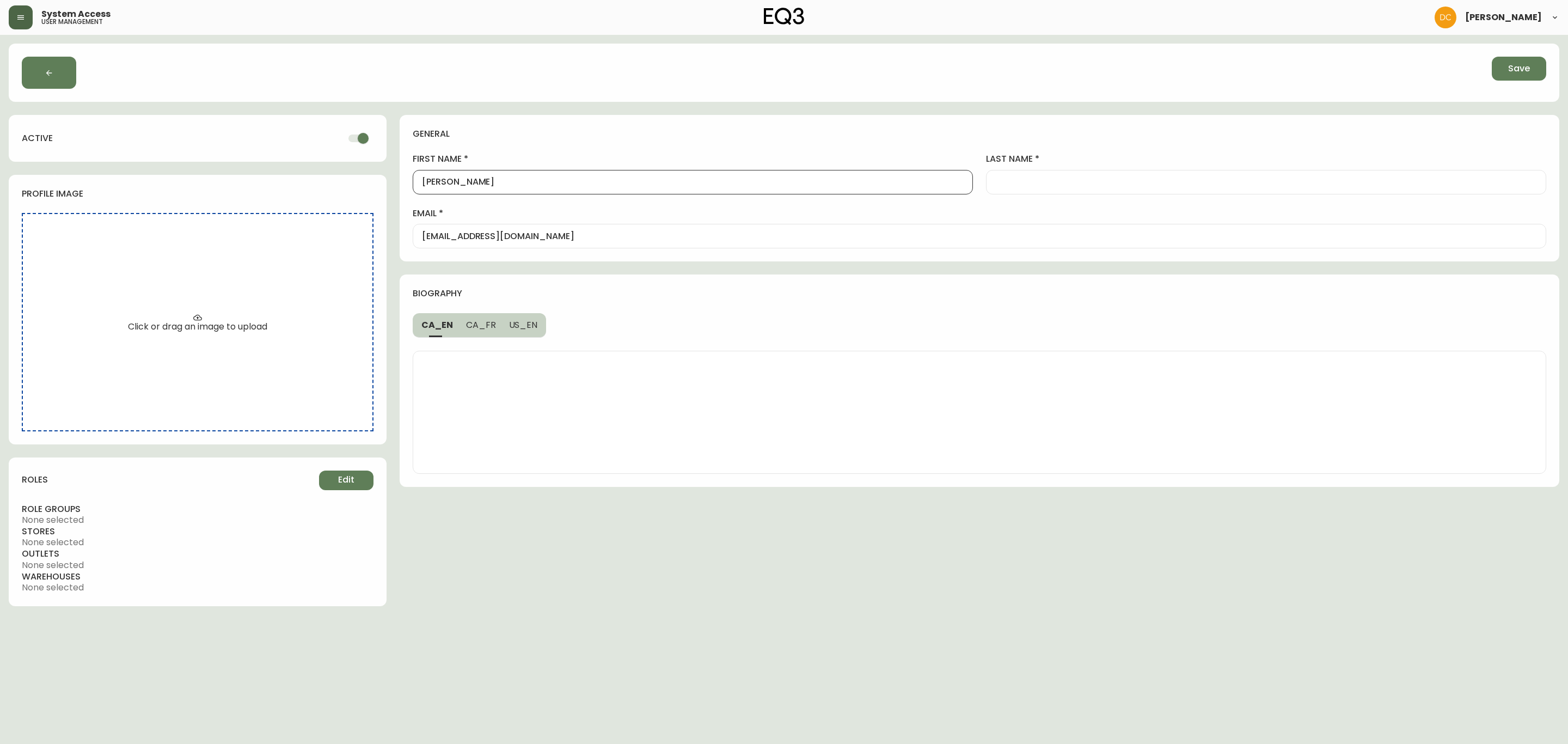
type input "[PERSON_NAME]"
click at [1100, 175] on div at bounding box center [1267, 182] width 561 height 24
paste input "[PERSON_NAME]"
type input "[PERSON_NAME]"
click at [1144, 136] on h4 "general" at bounding box center [975, 133] width 1125 height 12
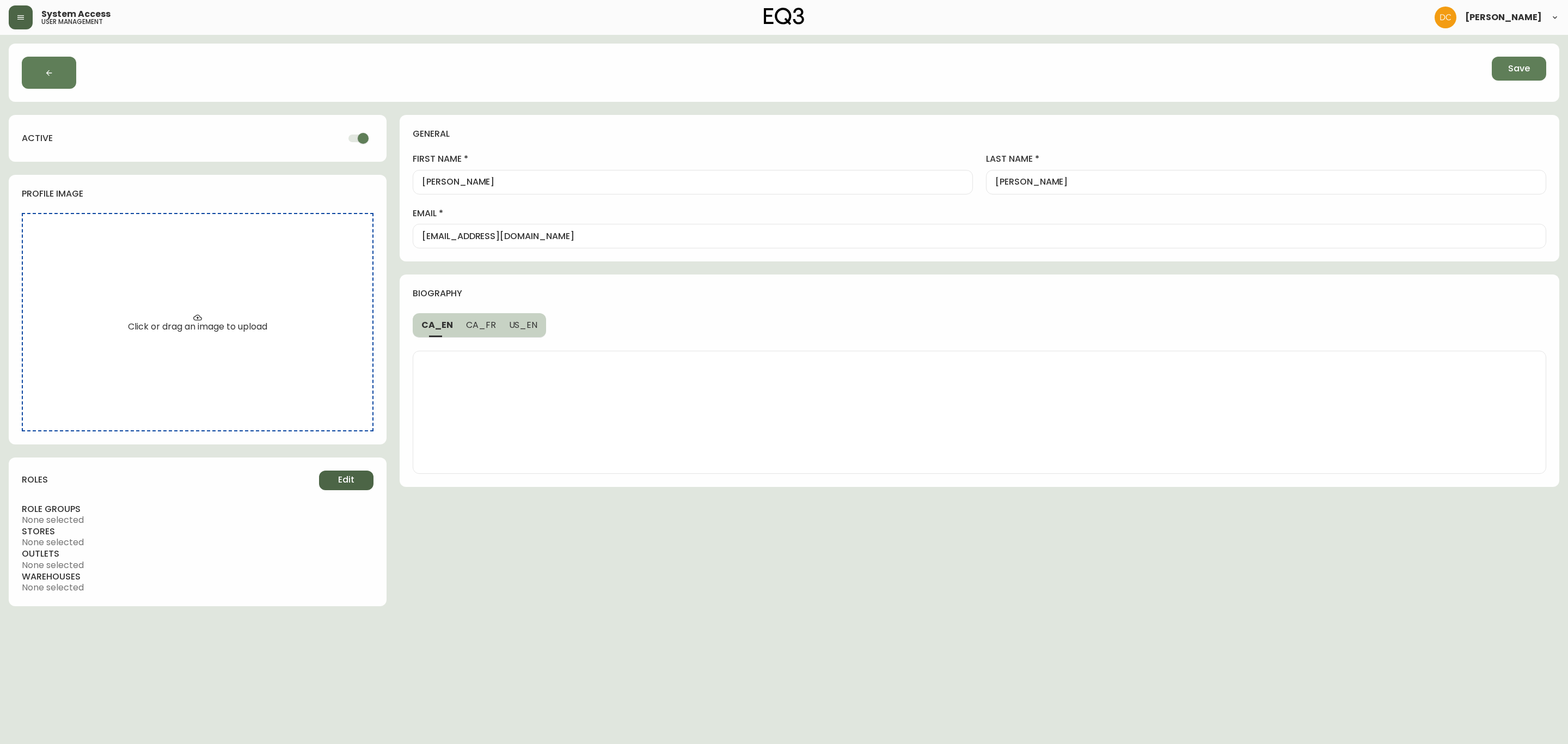
click at [353, 479] on span "Edit" at bounding box center [346, 479] width 16 height 12
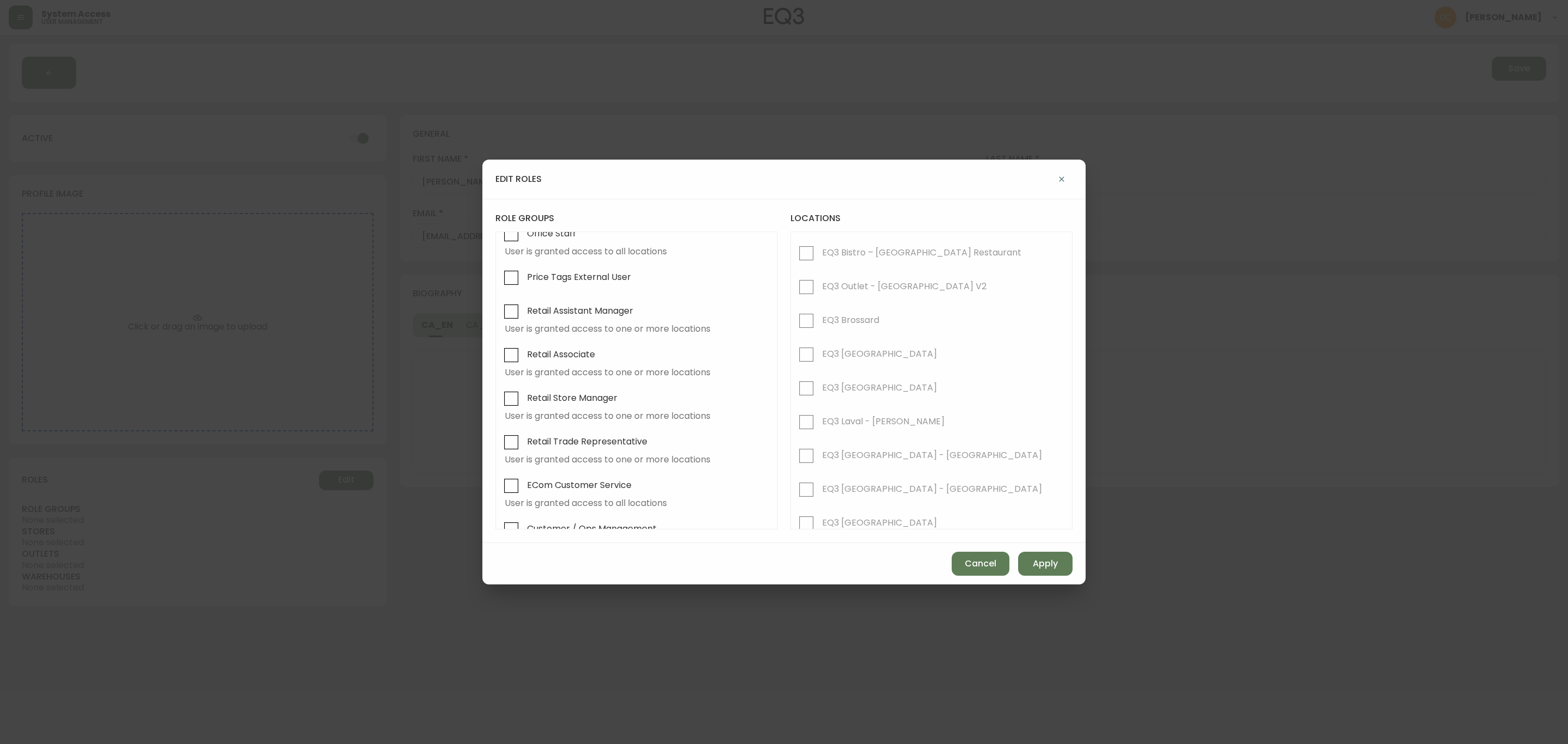
scroll to position [81, 0]
drag, startPoint x: 553, startPoint y: 335, endPoint x: 591, endPoint y: 344, distance: 39.1
click at [553, 334] on span "Retail Associate" at bounding box center [559, 326] width 71 height 24
click at [524, 334] on input "Retail Associate" at bounding box center [511, 327] width 25 height 25
checkbox input "true"
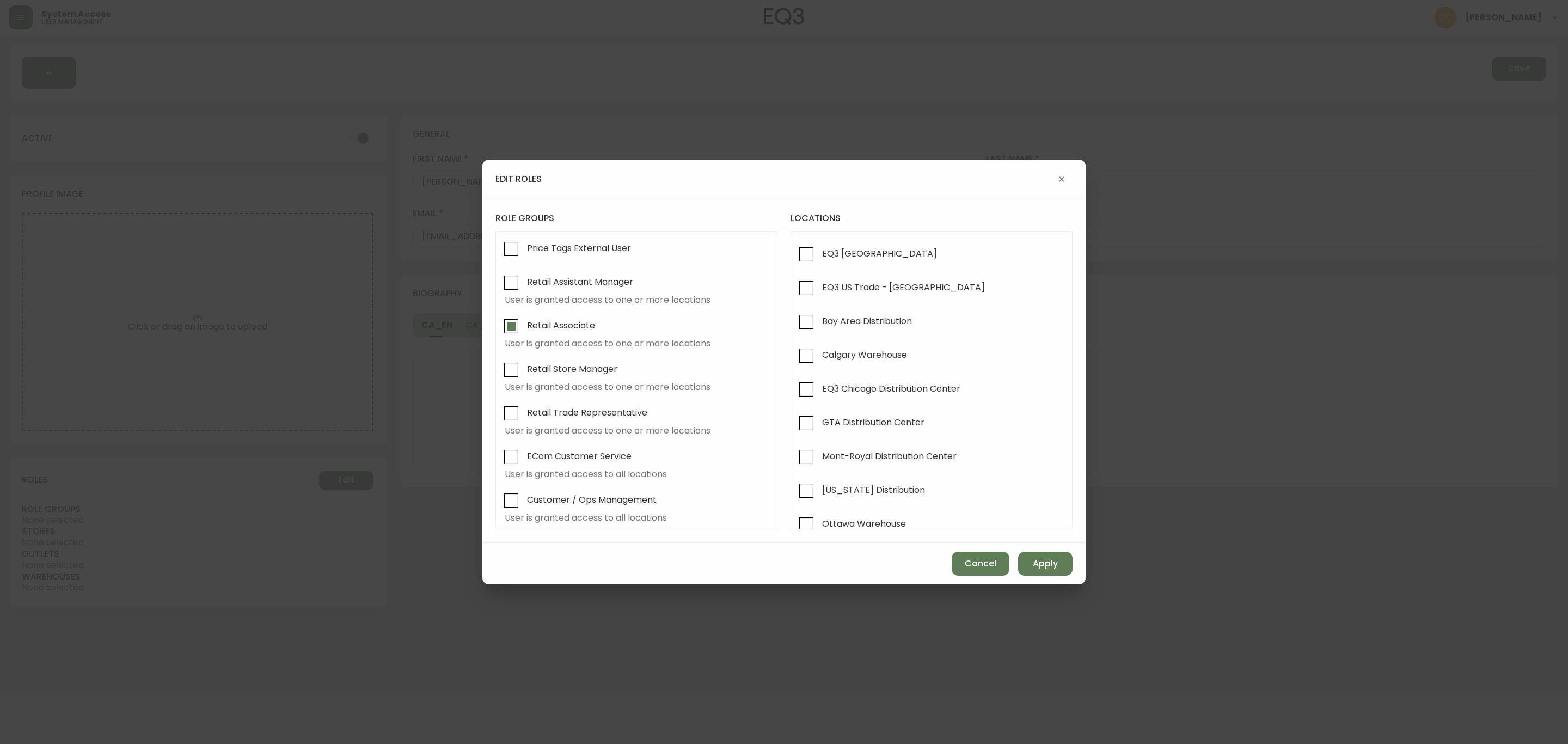
scroll to position [290, 0]
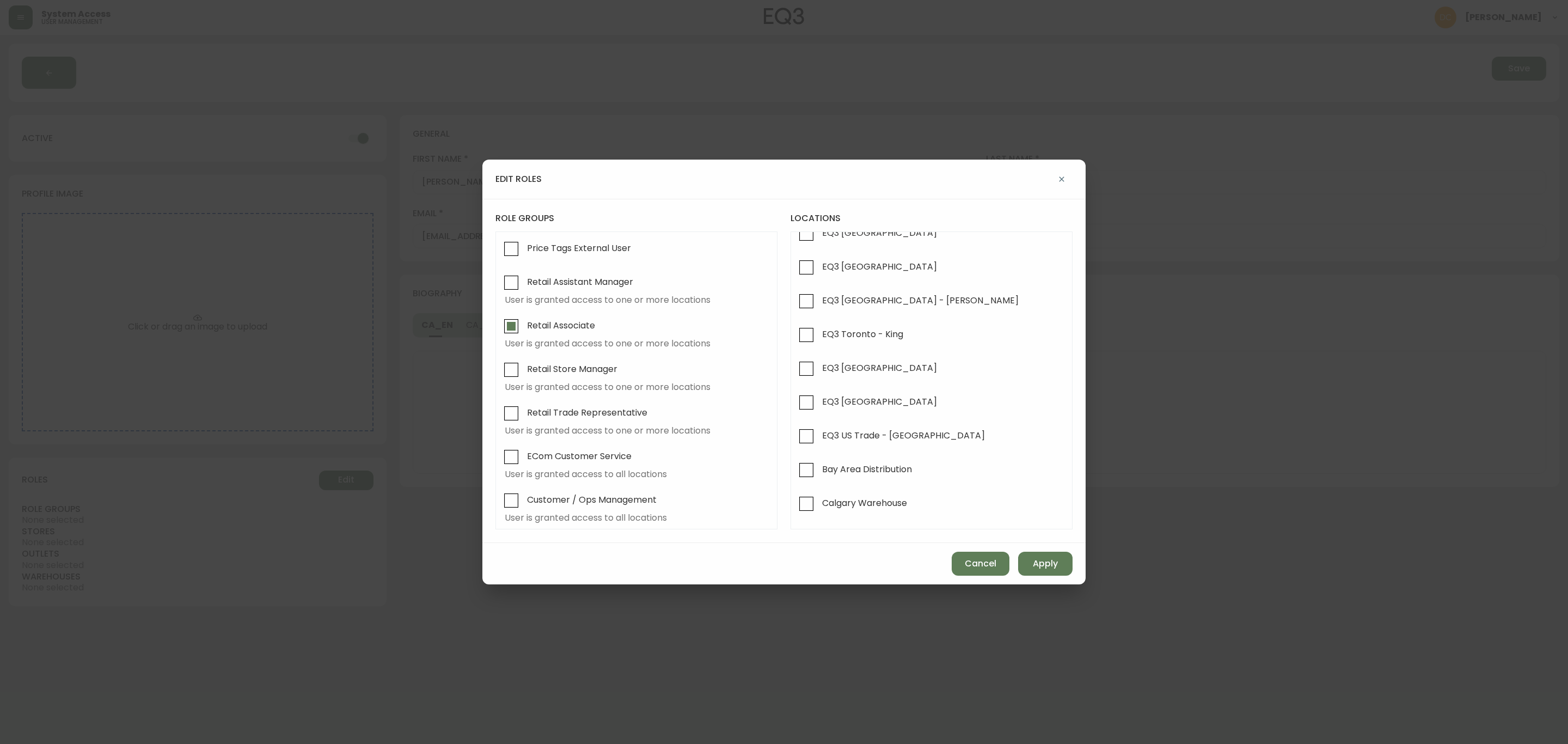
drag, startPoint x: 851, startPoint y: 409, endPoint x: 875, endPoint y: 422, distance: 27.3
click at [851, 407] on span "EQ3 [GEOGRAPHIC_DATA]" at bounding box center [879, 402] width 115 height 12
click at [819, 407] on input "EQ3 [GEOGRAPHIC_DATA]" at bounding box center [806, 403] width 25 height 25
checkbox input "true"
click at [1060, 571] on button "Apply" at bounding box center [1046, 564] width 55 height 24
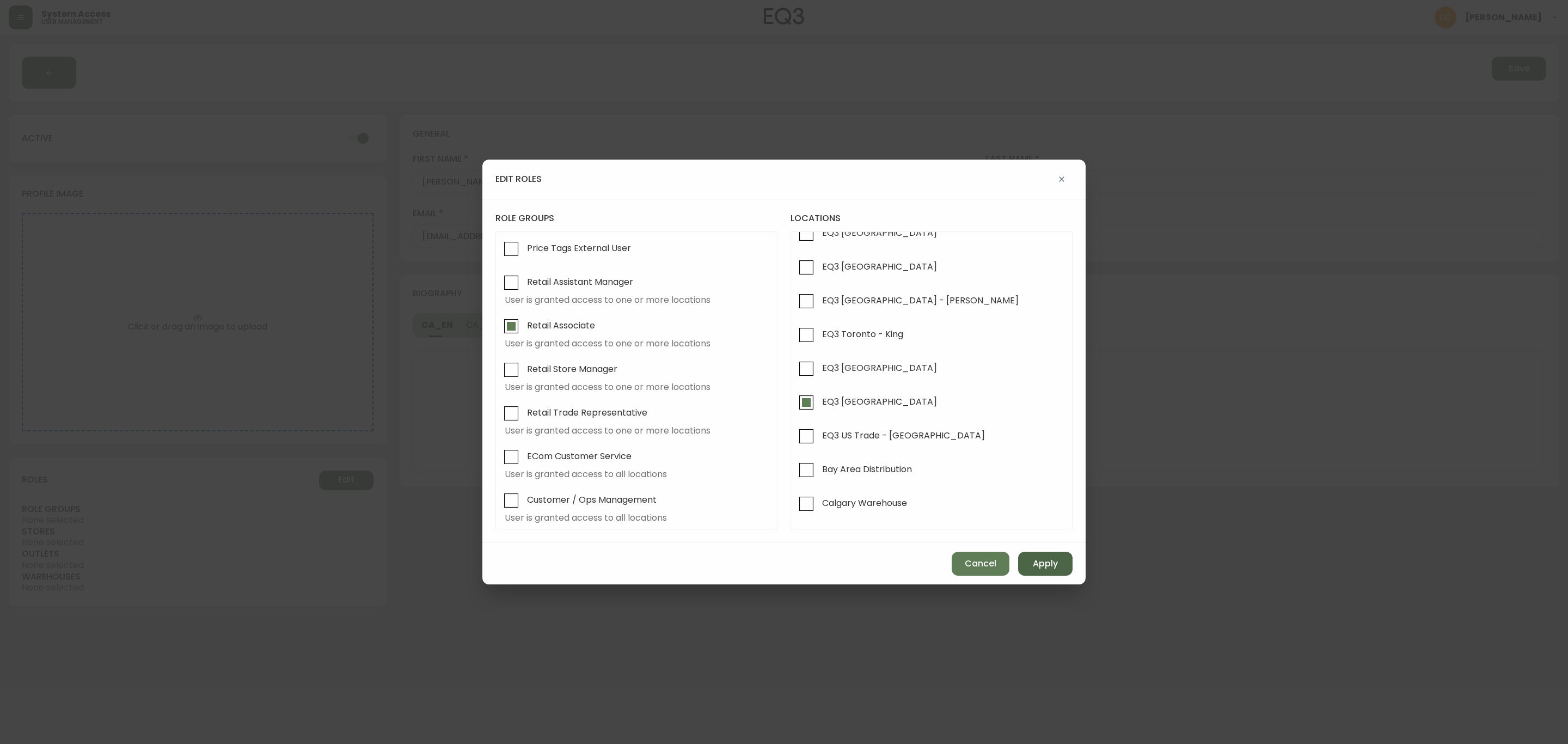
checkbox input "false"
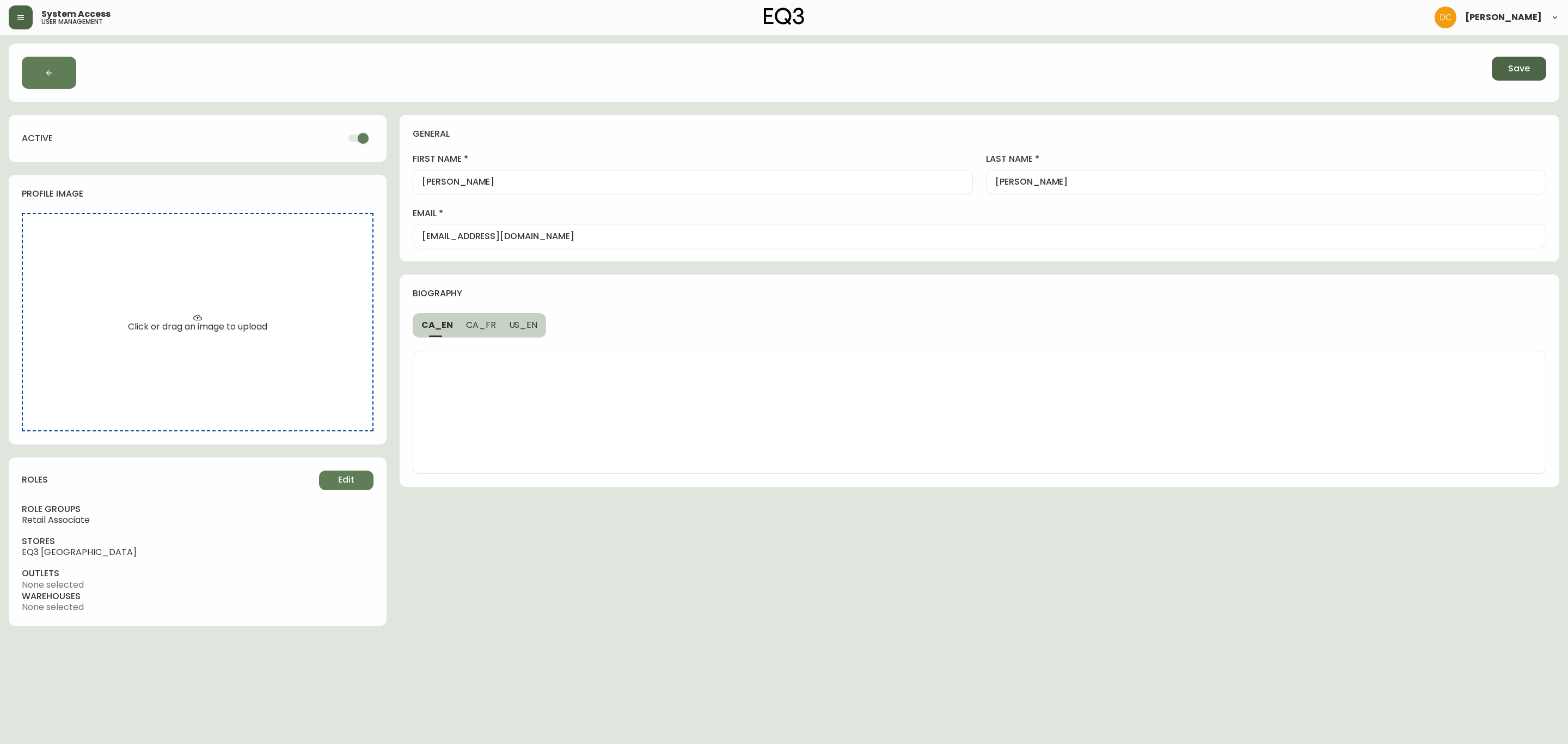
click at [1513, 63] on span "Save" at bounding box center [1519, 68] width 22 height 12
